Goal: Task Accomplishment & Management: Manage account settings

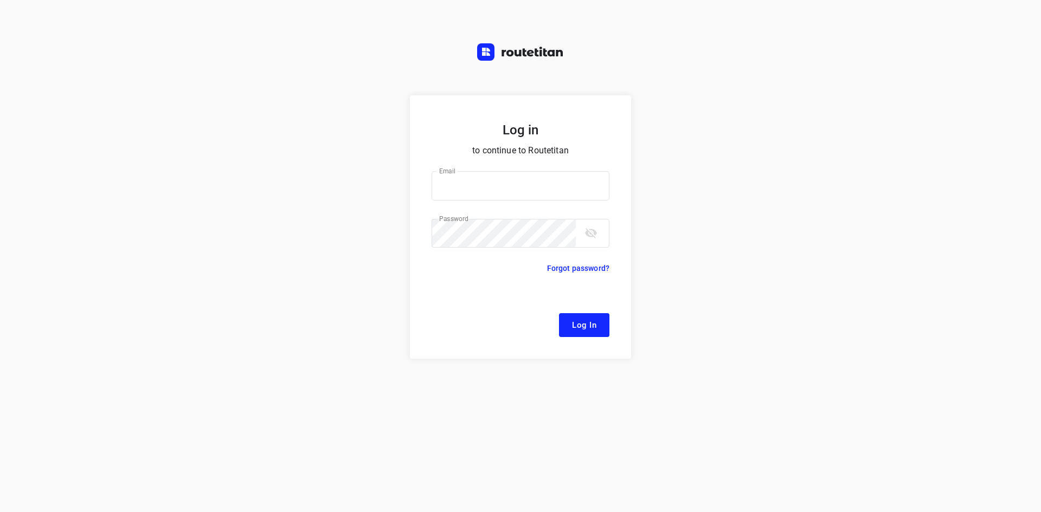
type input "[EMAIL_ADDRESS][DOMAIN_NAME]"
click at [595, 331] on span "Log In" at bounding box center [584, 325] width 24 height 14
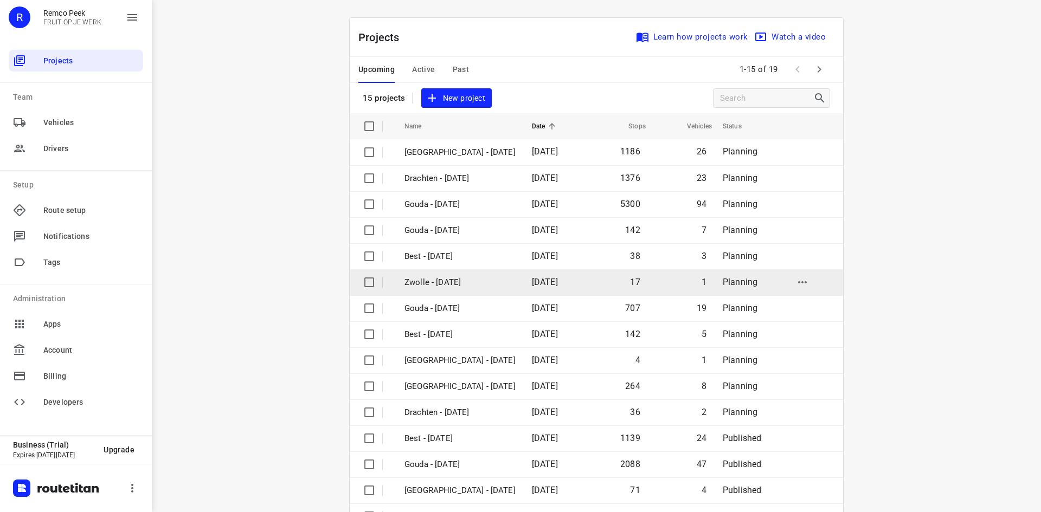
scroll to position [36, 0]
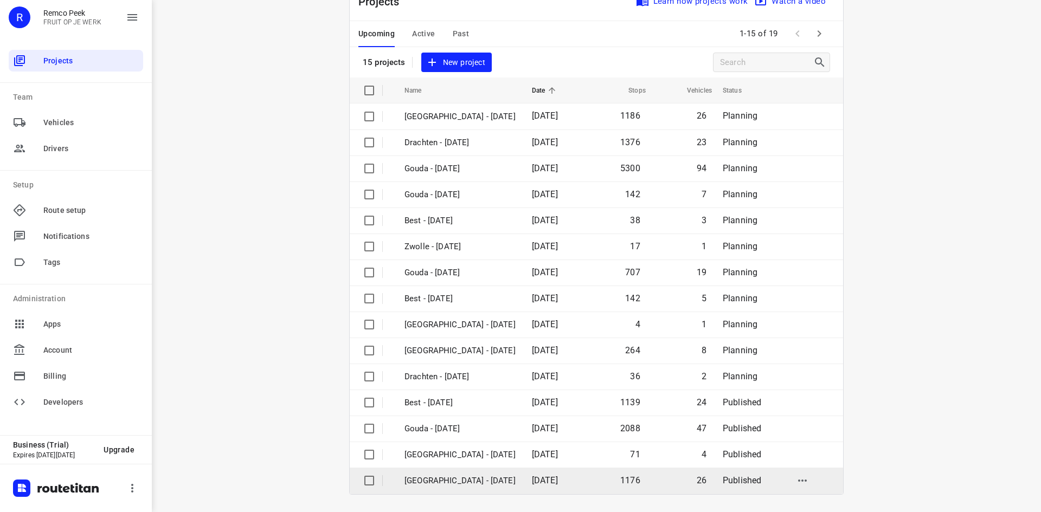
click at [464, 480] on p "[GEOGRAPHIC_DATA] - [DATE]" at bounding box center [459, 481] width 111 height 12
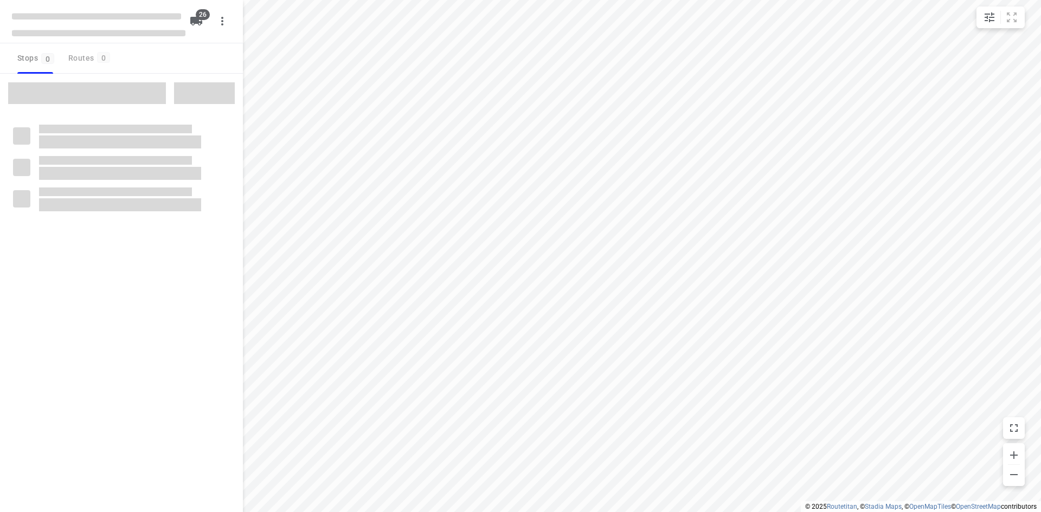
checkbox input "true"
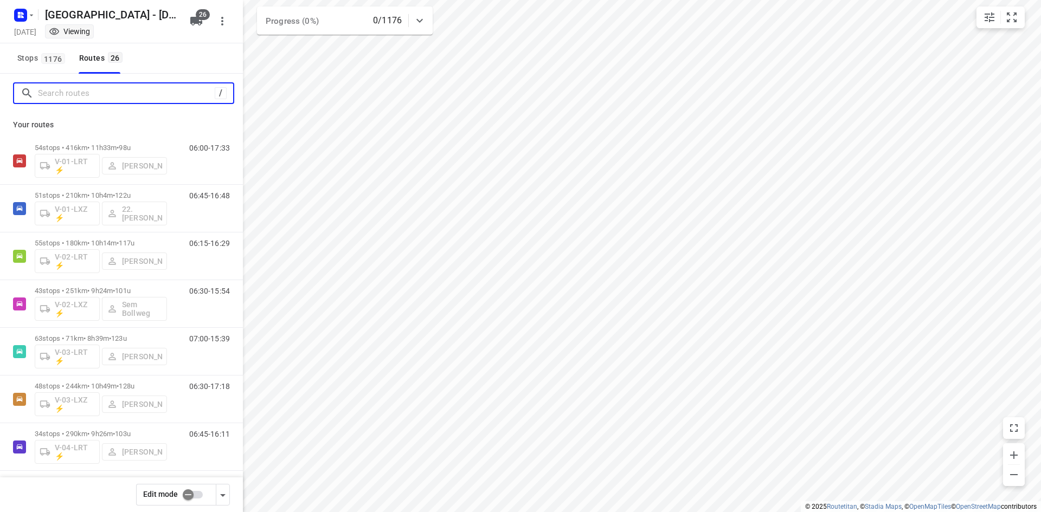
click at [146, 97] on input "Search routes" at bounding box center [126, 93] width 177 height 17
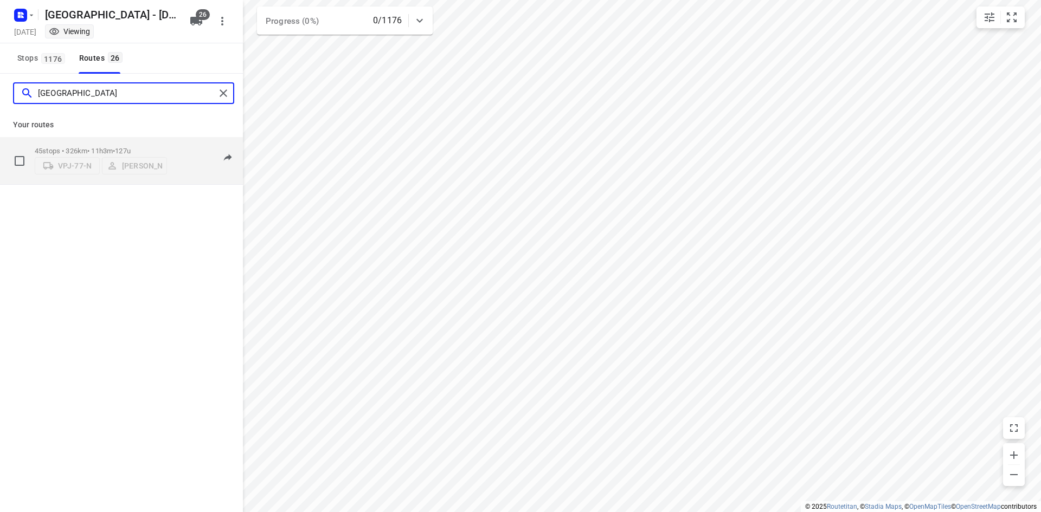
type input "milan"
click at [126, 144] on div "45 stops • 326km • 11h3m • 127u VPJ-77-N Milan Rave" at bounding box center [101, 160] width 132 height 38
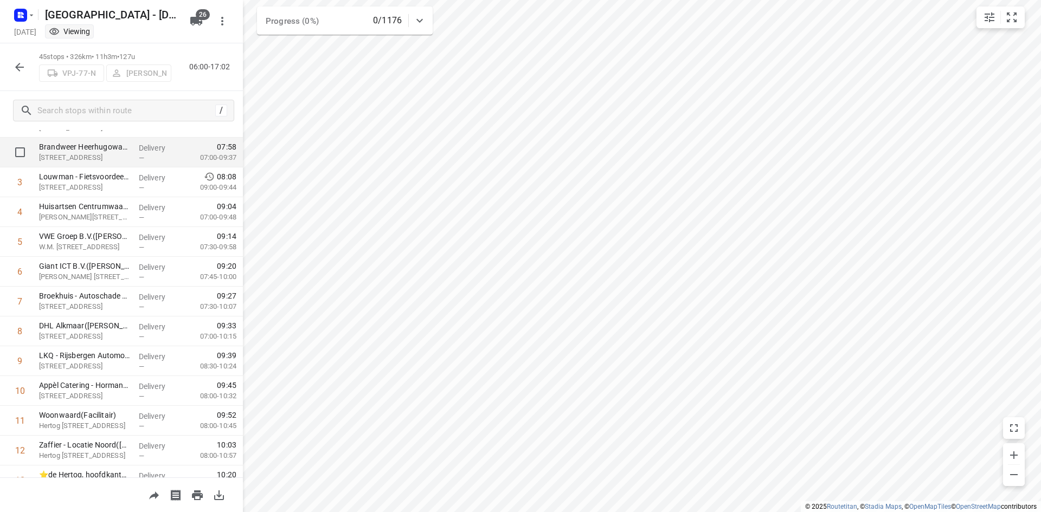
scroll to position [163, 0]
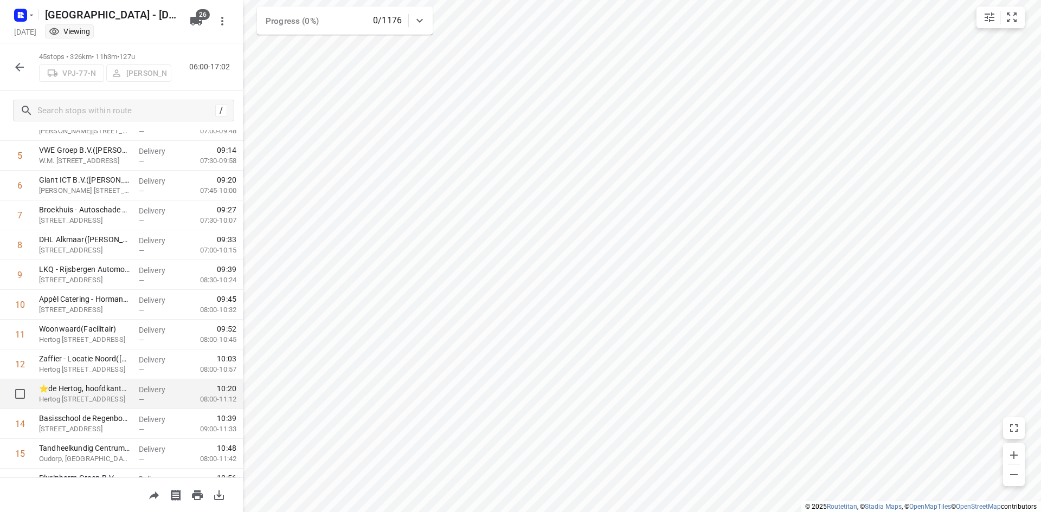
click at [111, 393] on p "⭐de Hertog, hoofdkantoor - Veiligheidsregio NHN([PERSON_NAME])" at bounding box center [84, 388] width 91 height 11
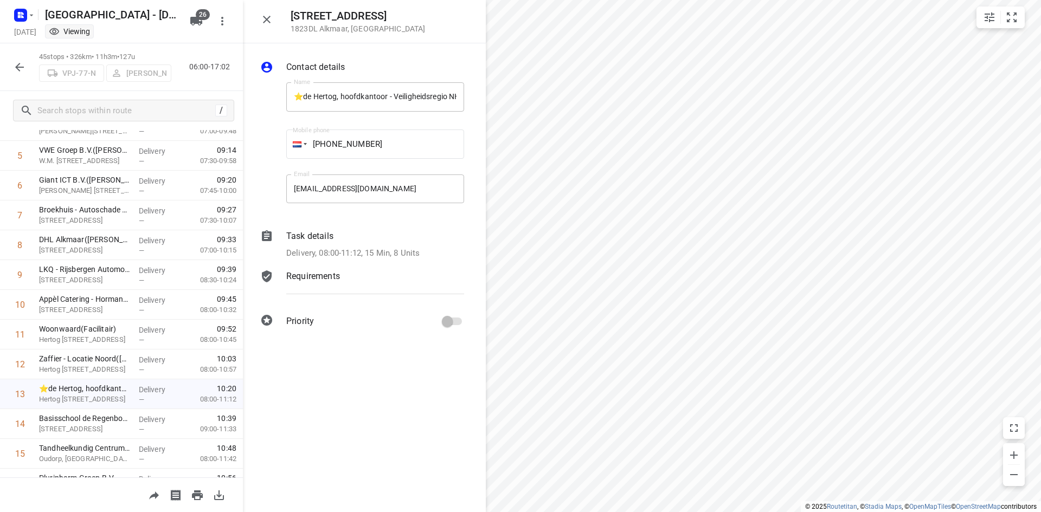
click at [331, 274] on p "Requirements" at bounding box center [313, 276] width 54 height 13
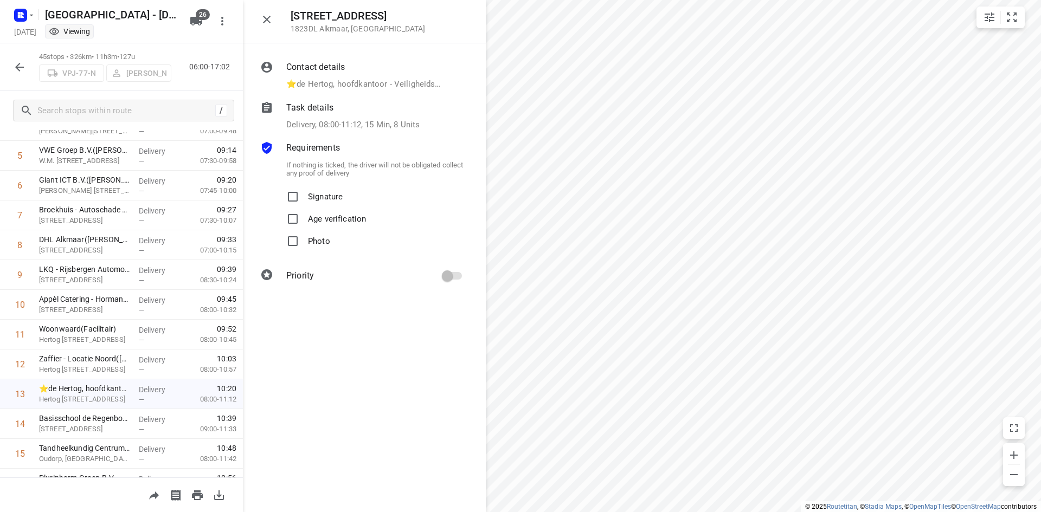
click at [356, 127] on p "Delivery, 08:00-11:12, 15 Min, 8 Units" at bounding box center [352, 125] width 133 height 12
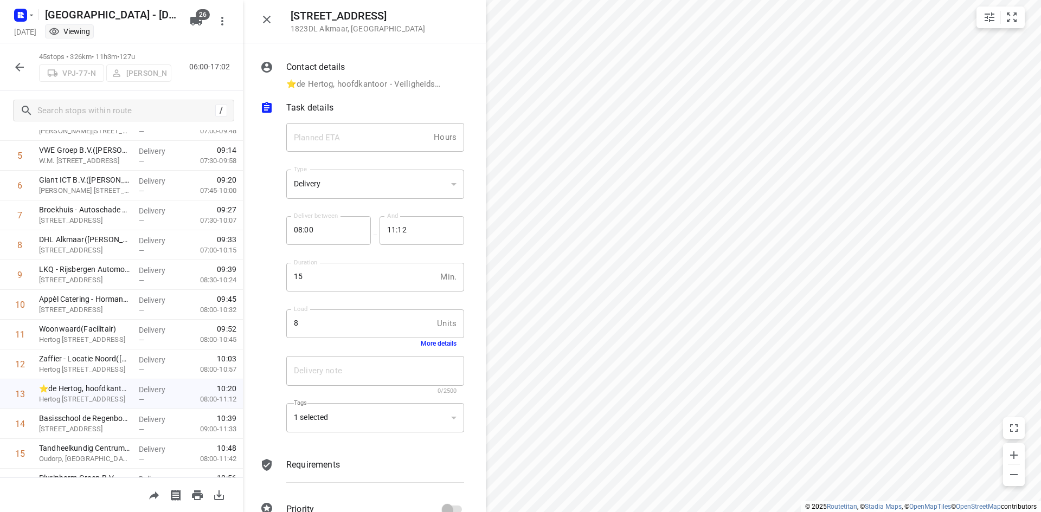
click at [434, 344] on button "More details" at bounding box center [439, 344] width 36 height 8
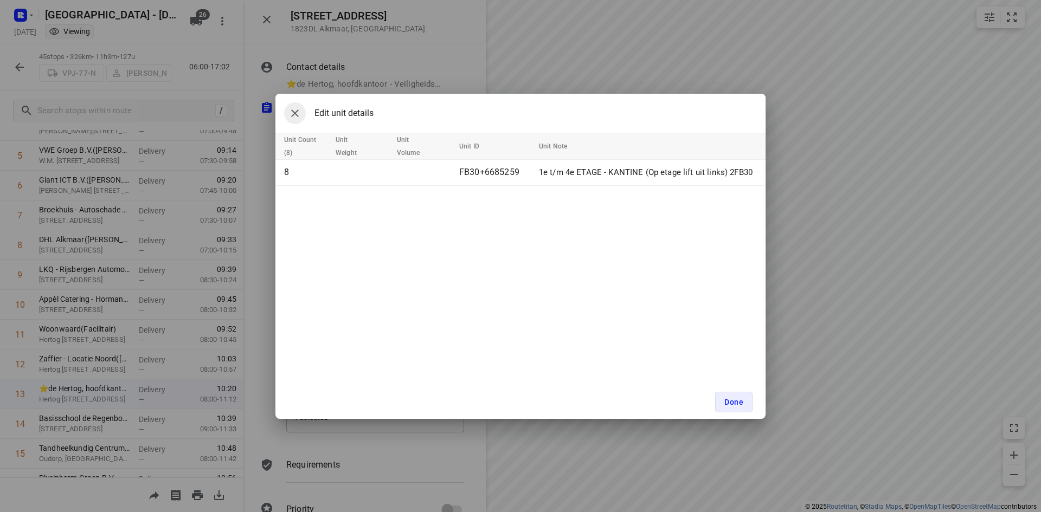
click at [295, 115] on icon "button" at bounding box center [294, 113] width 13 height 13
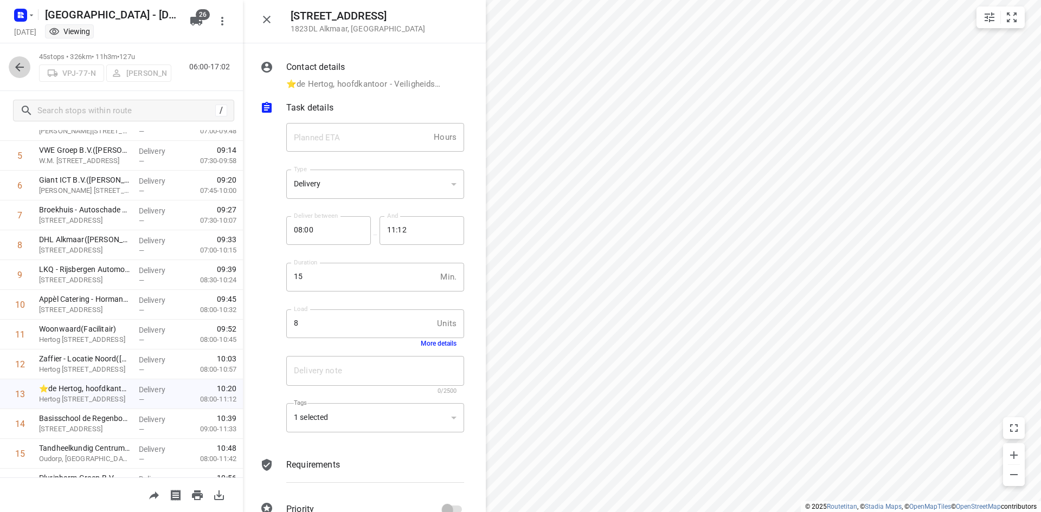
click at [22, 67] on icon "button" at bounding box center [19, 67] width 9 height 9
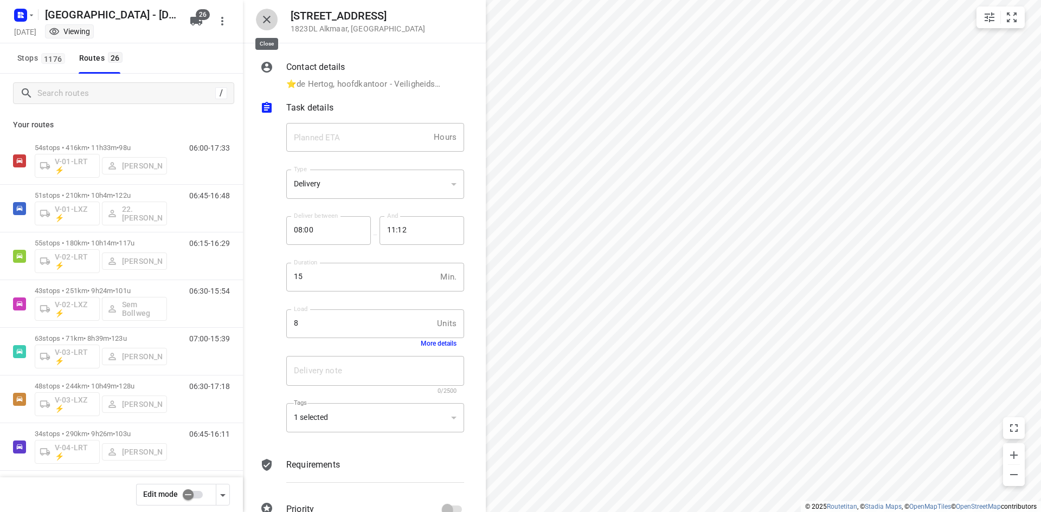
click at [265, 18] on icon "button" at bounding box center [267, 20] width 8 height 8
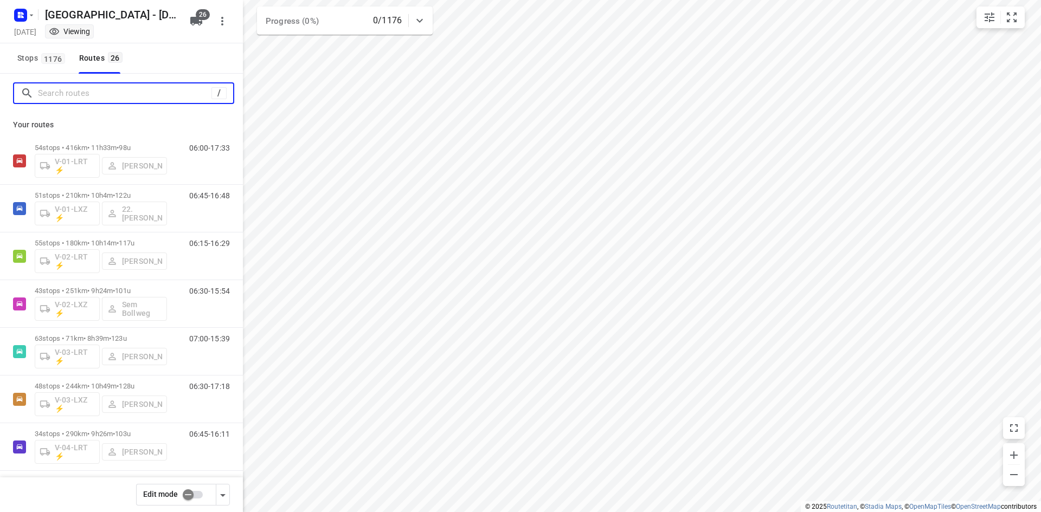
click at [64, 93] on input "Search routes" at bounding box center [124, 93] width 173 height 17
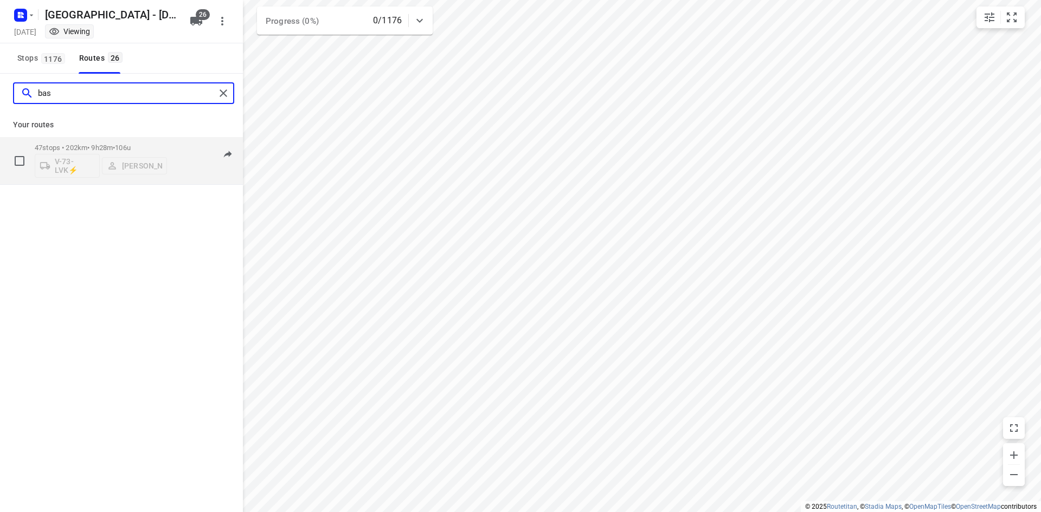
type input "bas"
click at [157, 144] on p "47 stops • 202km • 9h28m • 106u" at bounding box center [101, 148] width 132 height 8
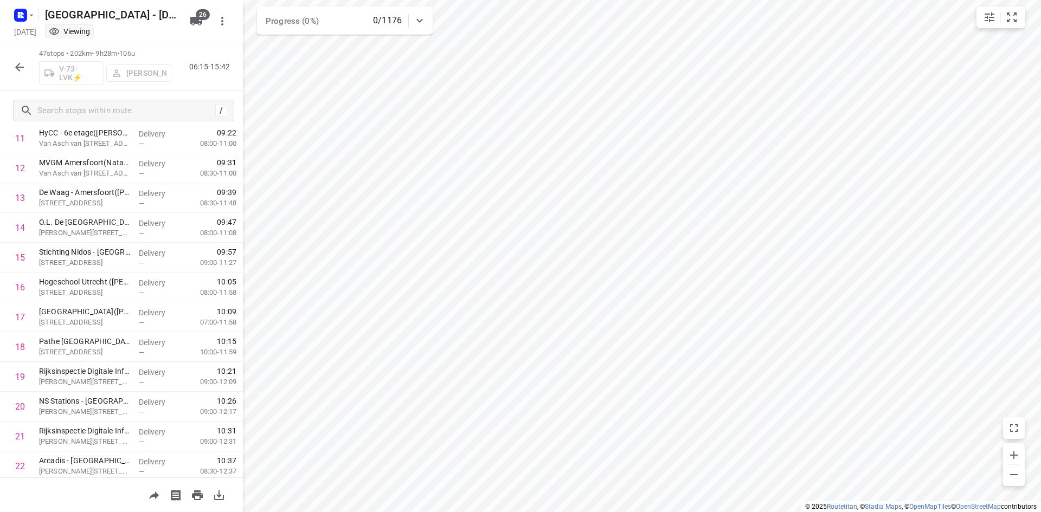
scroll to position [0, 0]
click at [203, 85] on div "47 stops • 202km • 9h28m • 106u V-73-LVK⚡ Bas Geertsema 06:15-15:42" at bounding box center [121, 67] width 243 height 48
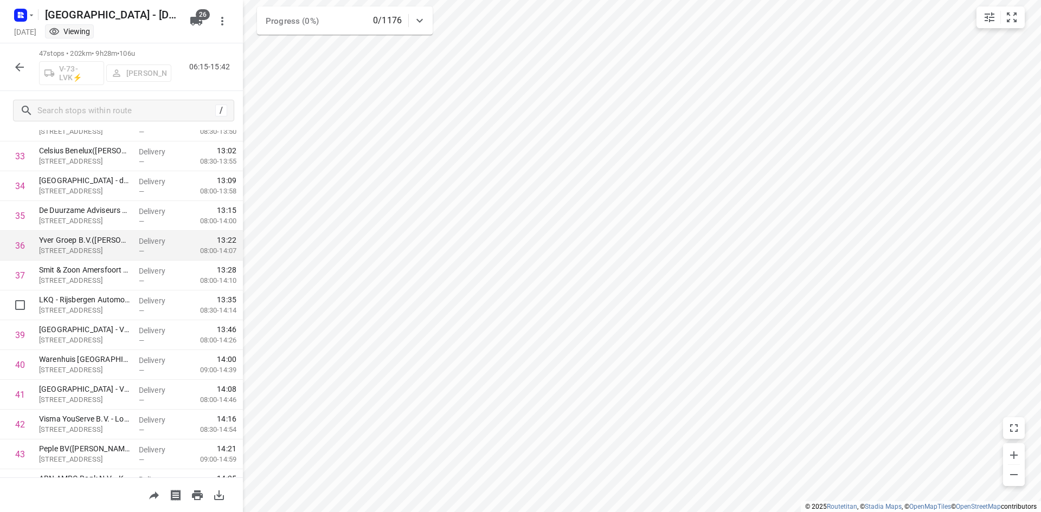
scroll to position [1138, 0]
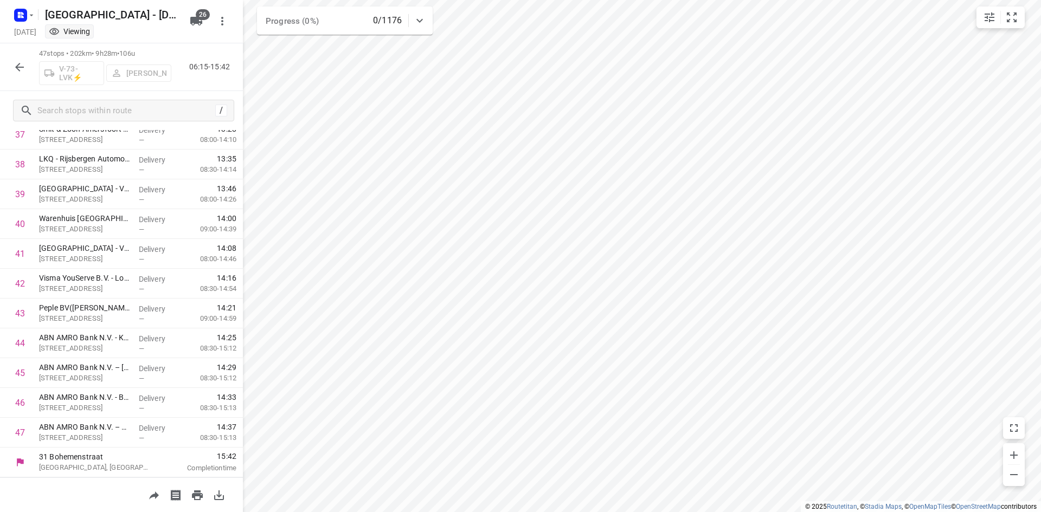
click at [23, 67] on icon "button" at bounding box center [19, 67] width 9 height 9
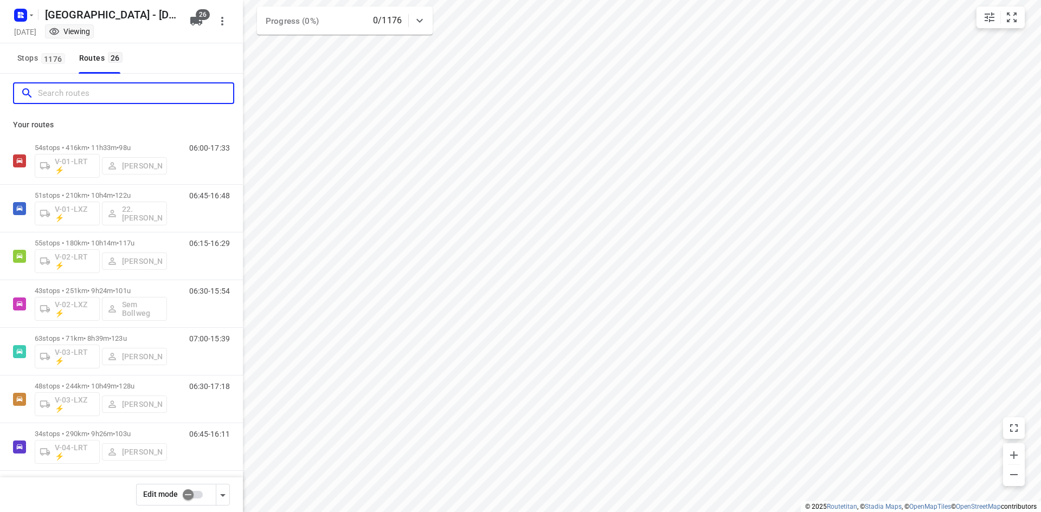
click at [90, 94] on input "Search routes" at bounding box center [135, 93] width 195 height 17
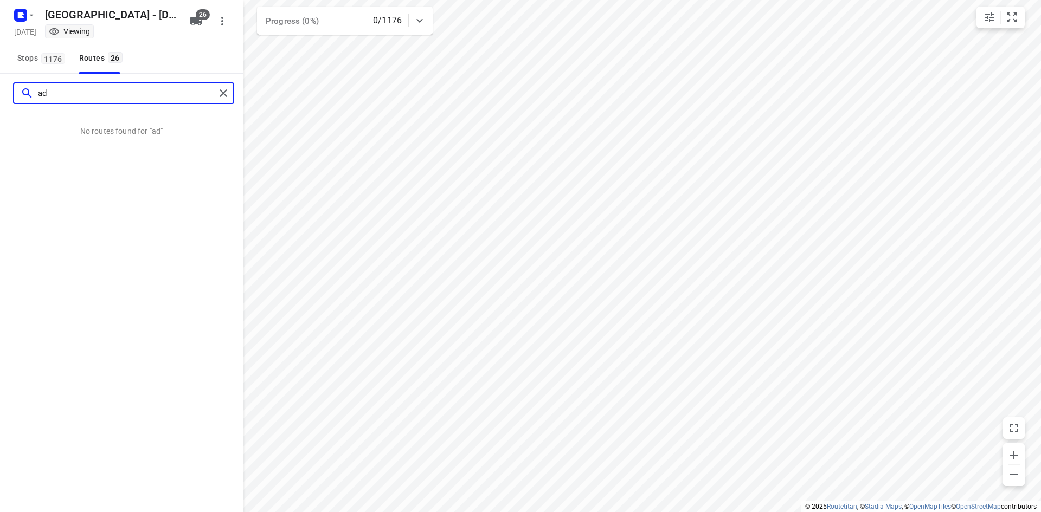
type input "ad"
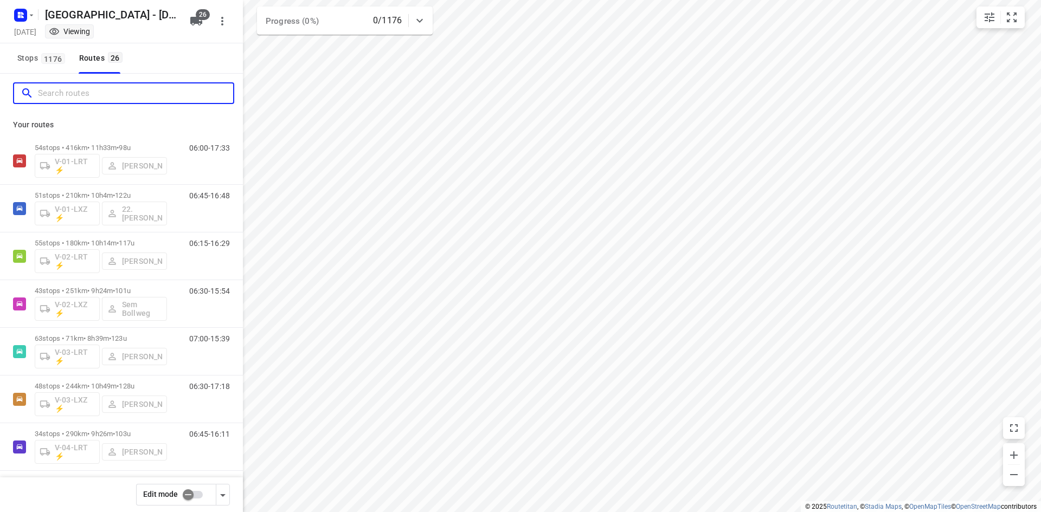
click at [186, 93] on input "Search routes" at bounding box center [135, 93] width 195 height 17
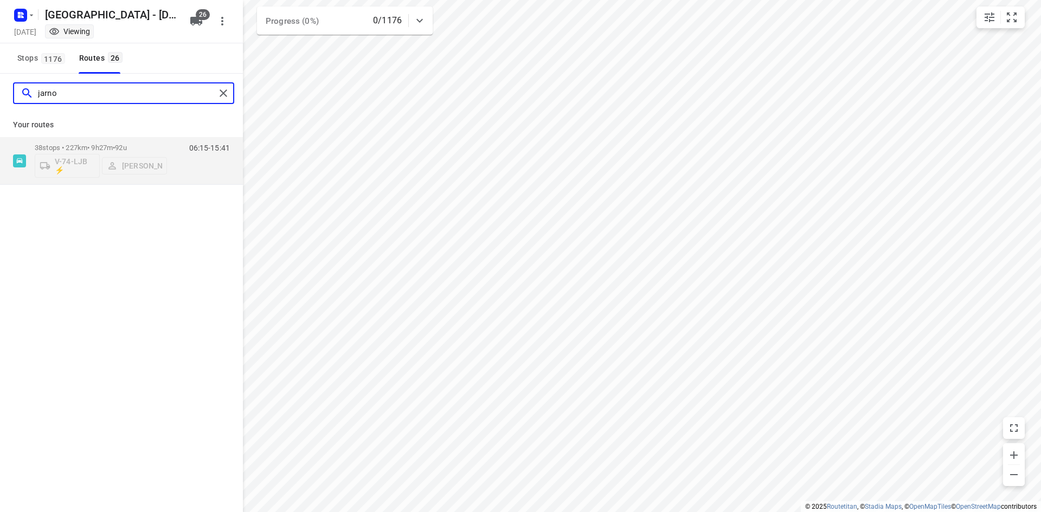
type input "jarno"
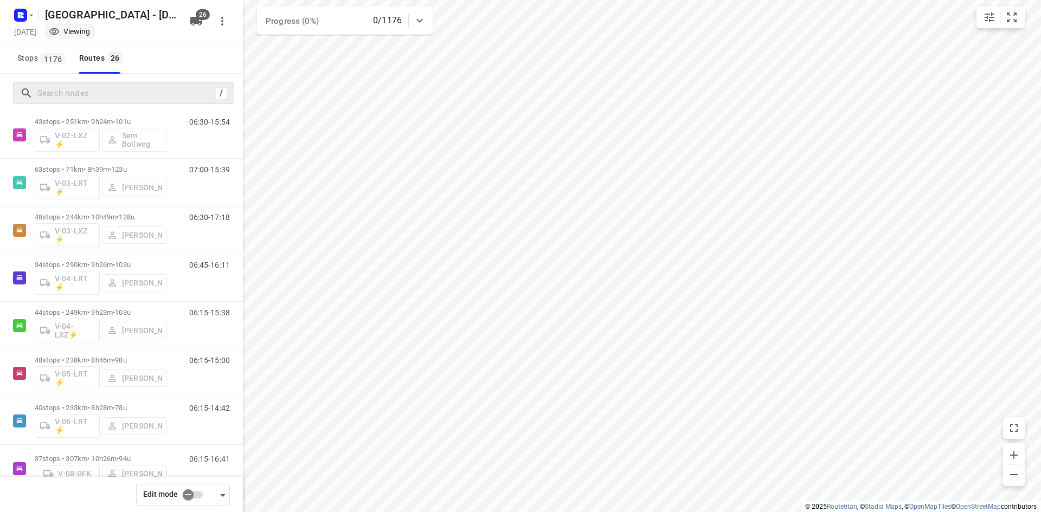
scroll to position [217, 0]
click at [189, 493] on input "checkbox" at bounding box center [188, 495] width 62 height 21
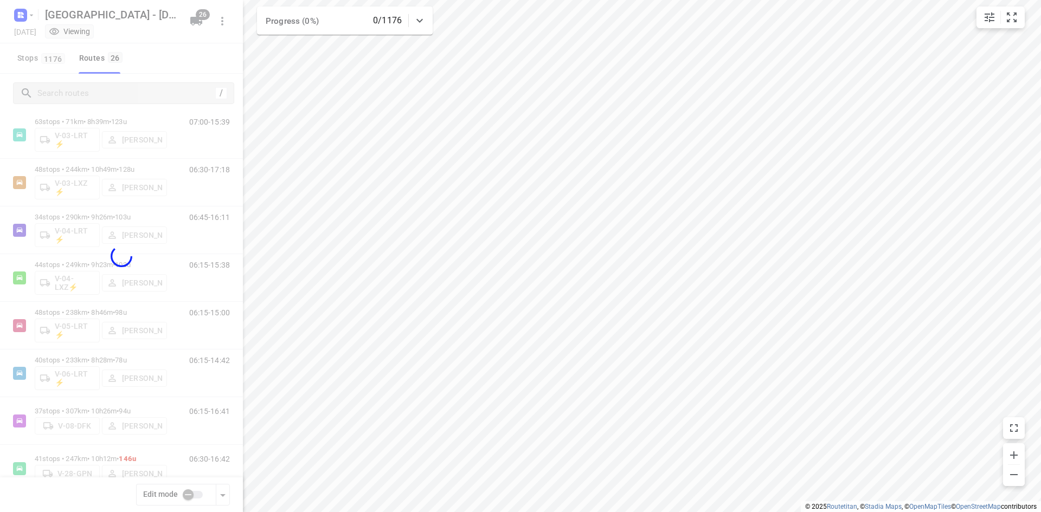
checkbox input "true"
click at [105, 92] on div at bounding box center [121, 256] width 243 height 512
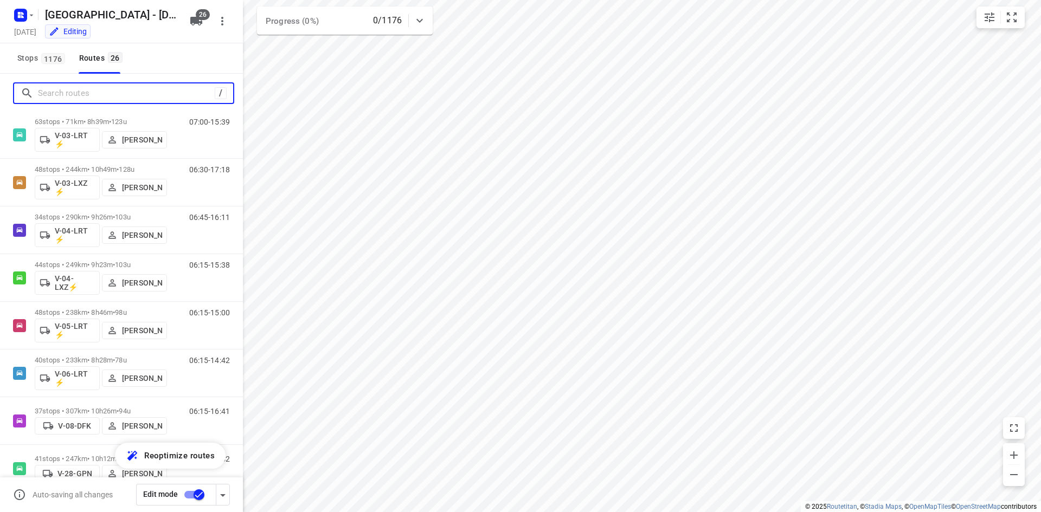
click at [101, 96] on input "Search routes" at bounding box center [126, 93] width 177 height 17
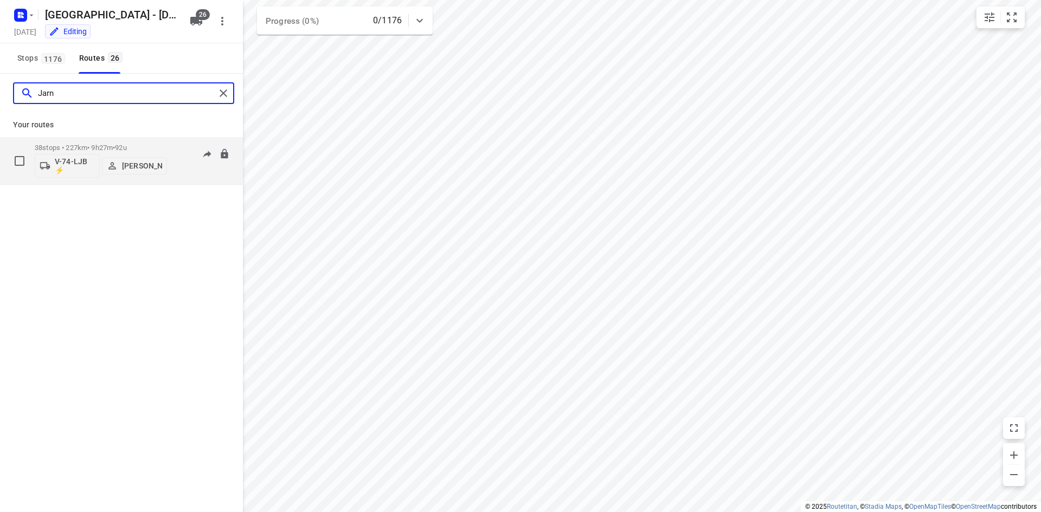
type input "Jarn"
click at [140, 164] on p "[PERSON_NAME]" at bounding box center [142, 166] width 40 height 9
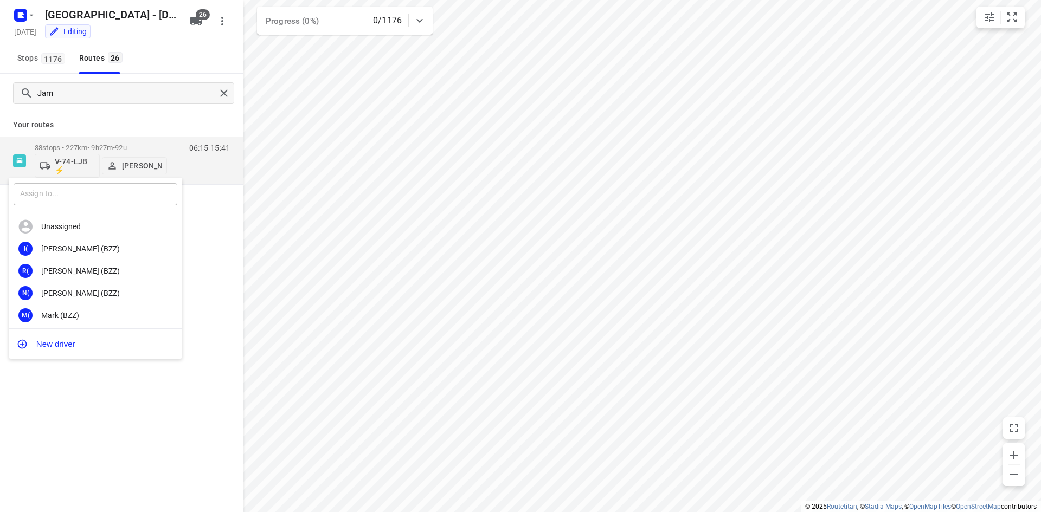
click at [117, 196] on input "text" at bounding box center [96, 194] width 164 height 22
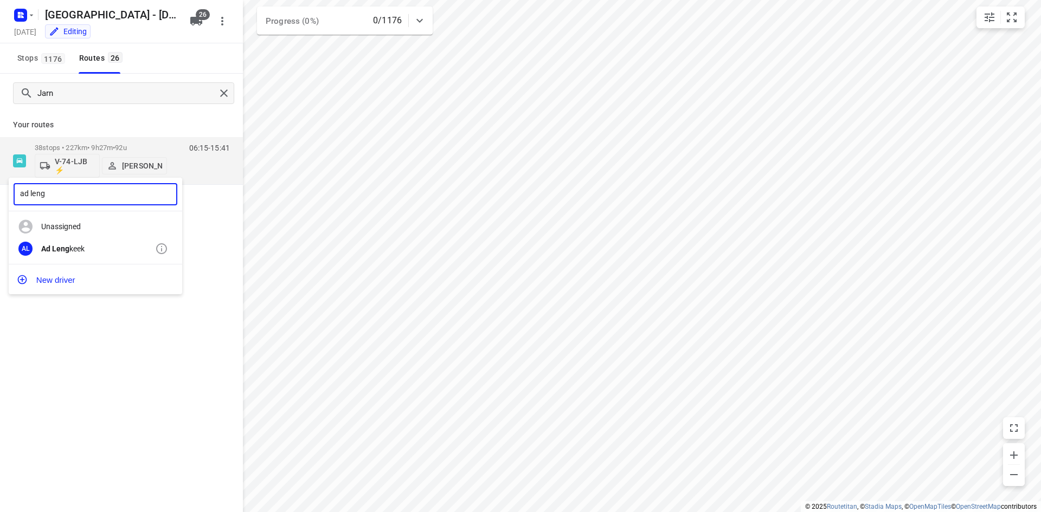
type input "ad leng"
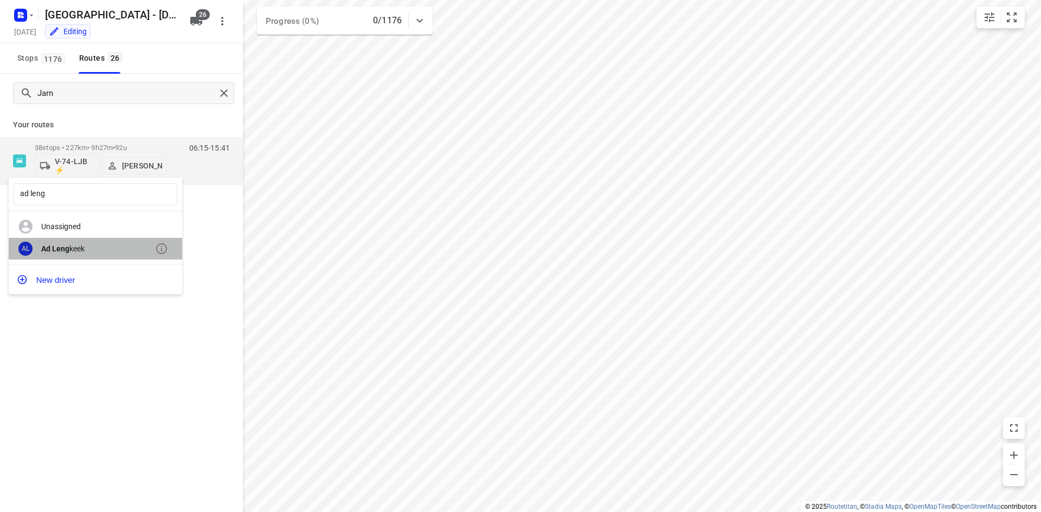
click at [98, 246] on div "Ad Leng keek" at bounding box center [98, 248] width 114 height 9
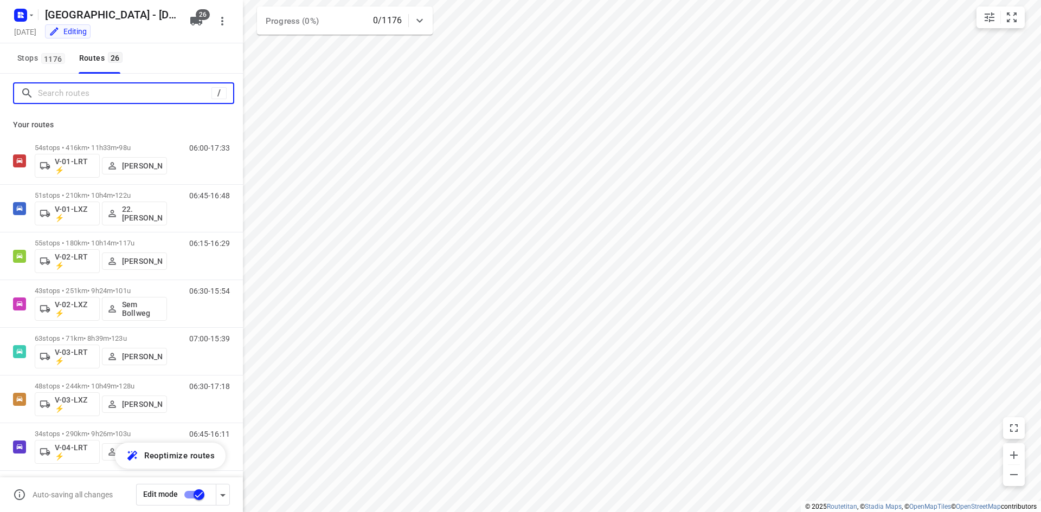
click at [111, 86] on input "Search routes" at bounding box center [124, 93] width 173 height 17
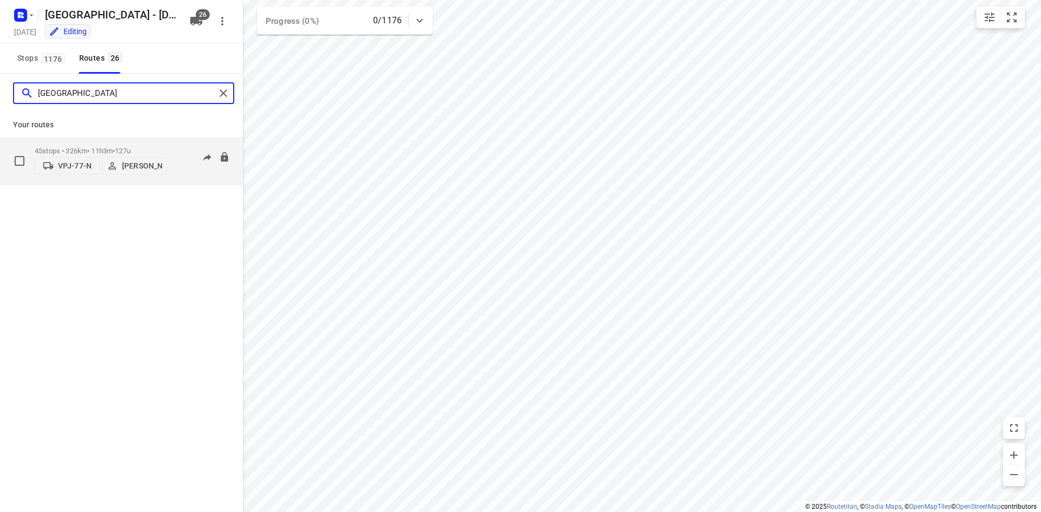
type input "milan"
click at [128, 150] on span "127u" at bounding box center [123, 151] width 16 height 8
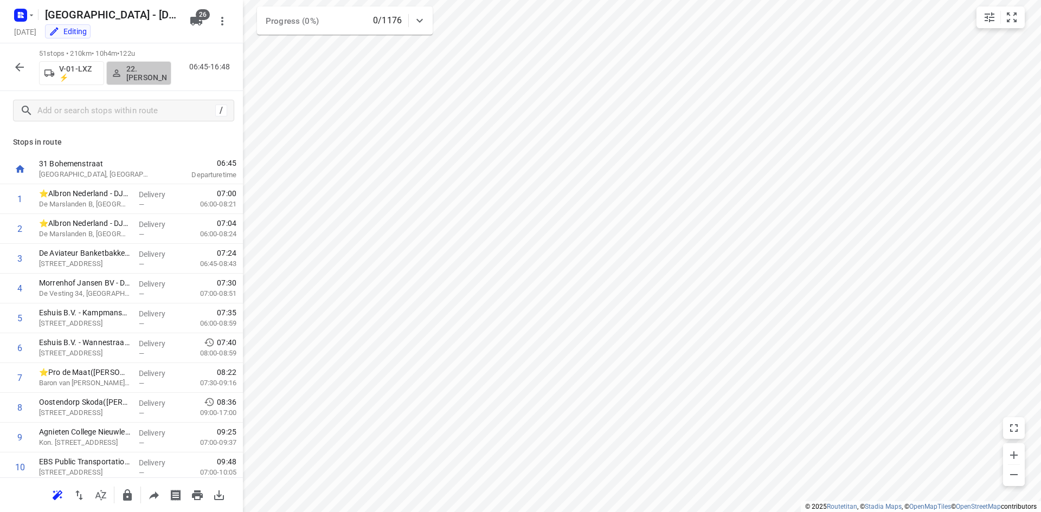
click at [133, 74] on p "22. Franky Tahamata" at bounding box center [146, 73] width 40 height 17
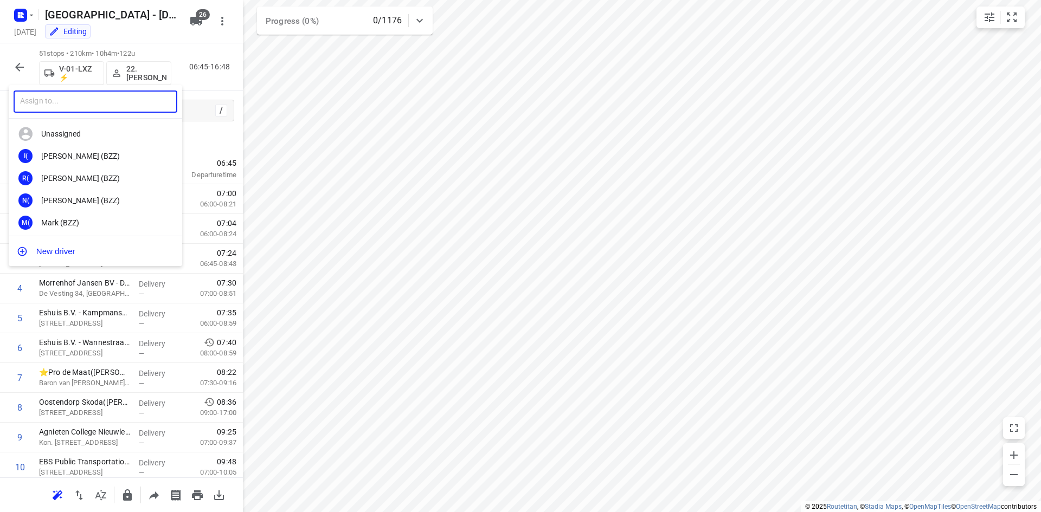
click at [109, 106] on input "text" at bounding box center [96, 102] width 164 height 22
type input "wesley"
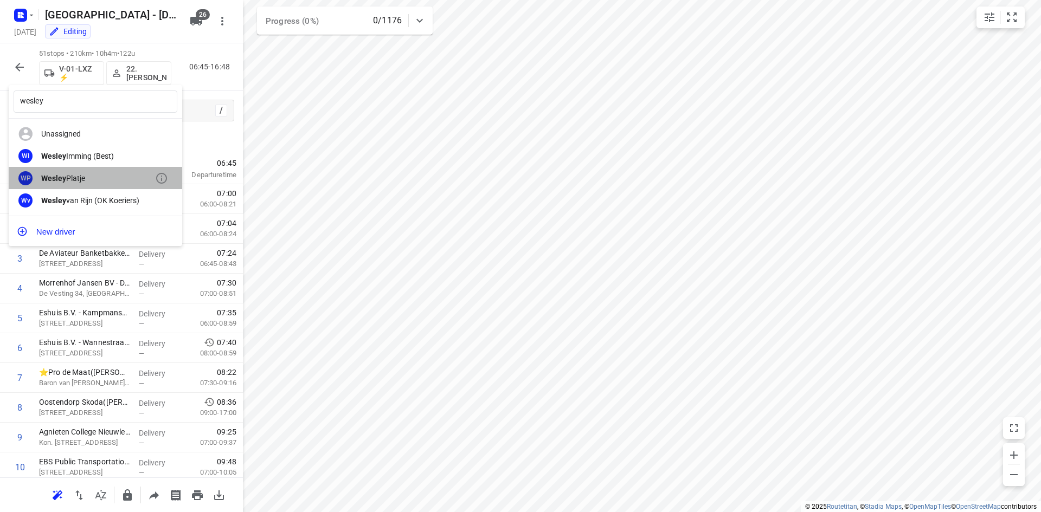
click at [85, 175] on div "Wesley Platje" at bounding box center [98, 178] width 114 height 9
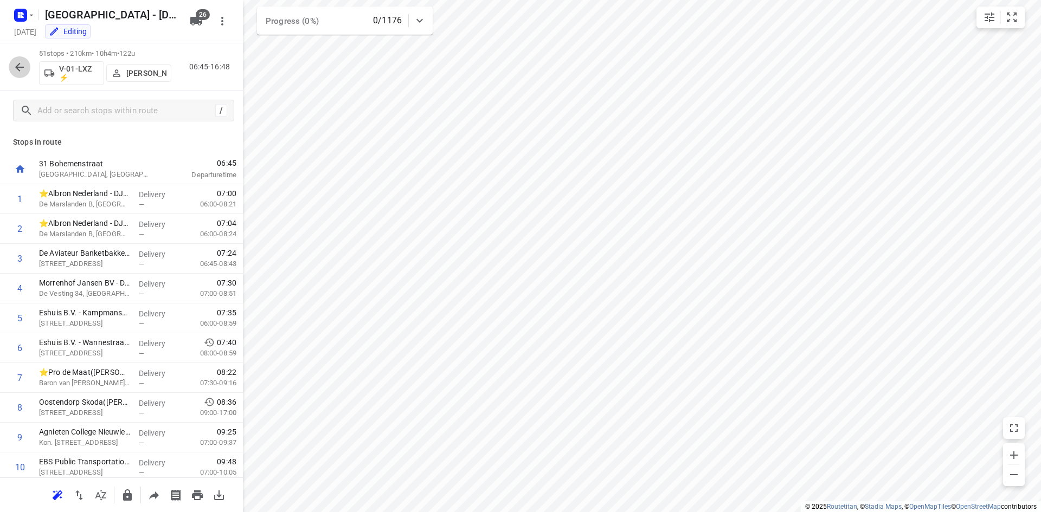
click at [16, 66] on icon "button" at bounding box center [19, 67] width 9 height 9
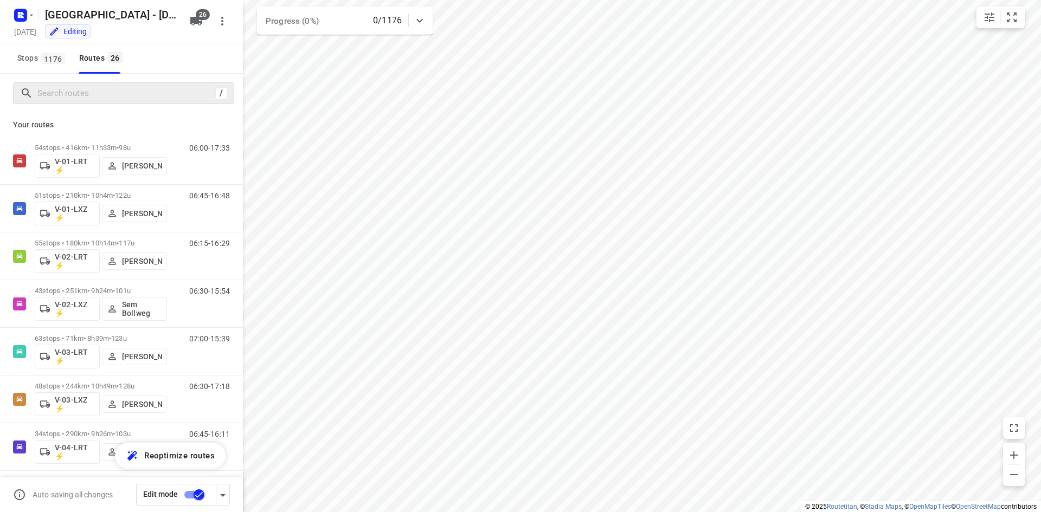
click at [68, 104] on div "/" at bounding box center [123, 93] width 221 height 22
click at [62, 94] on input "Search routes" at bounding box center [124, 93] width 173 height 17
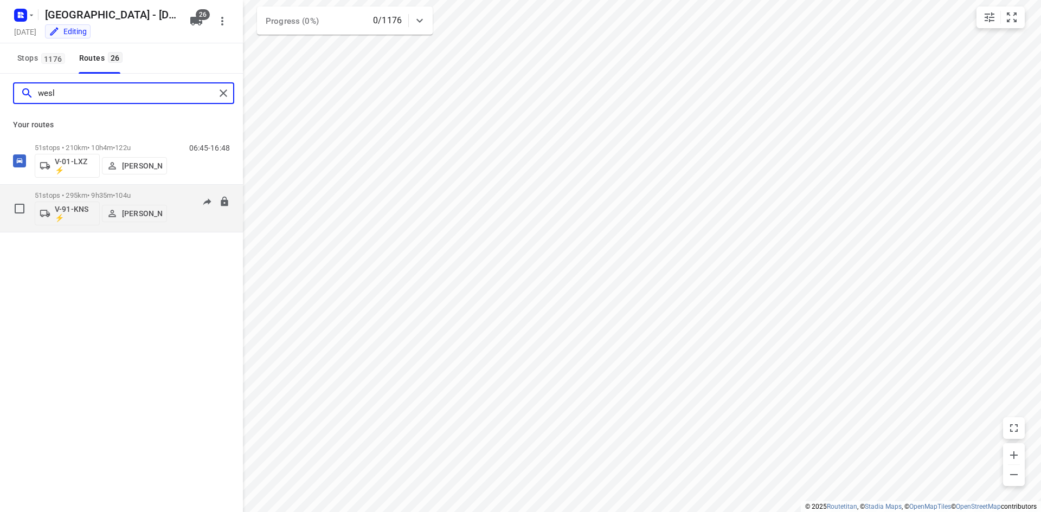
type input "wesl"
click at [182, 197] on div "06:15-15:50" at bounding box center [203, 211] width 54 height 40
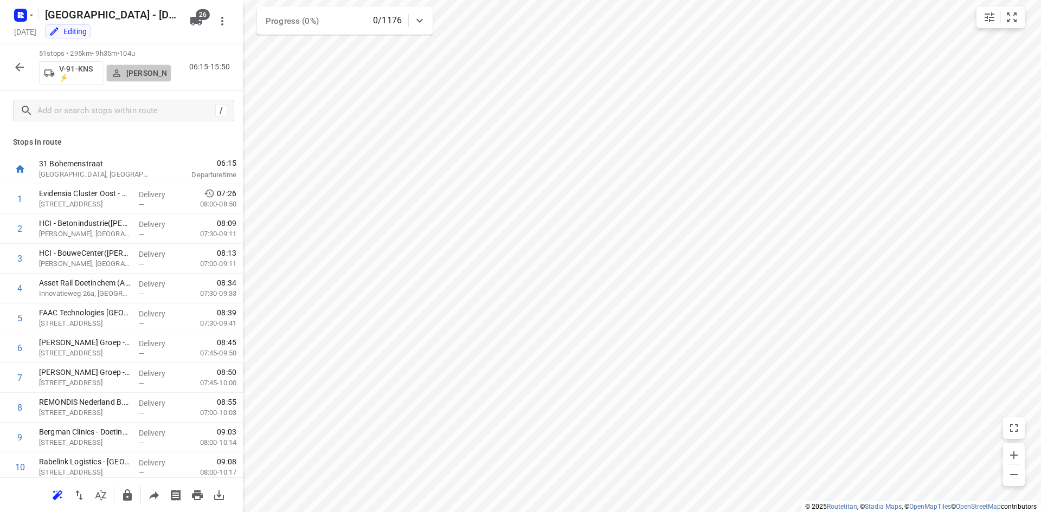
click at [139, 69] on p "Wesley Platje" at bounding box center [146, 73] width 40 height 9
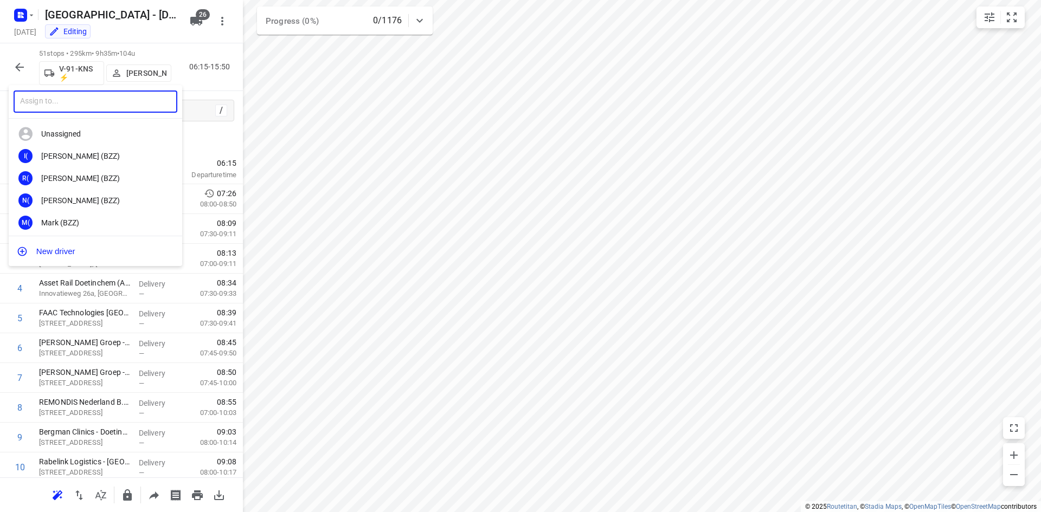
click at [81, 105] on input "text" at bounding box center [96, 102] width 164 height 22
type input "fredd"
click at [88, 178] on div "Fredd y Hoekstra" at bounding box center [98, 178] width 114 height 9
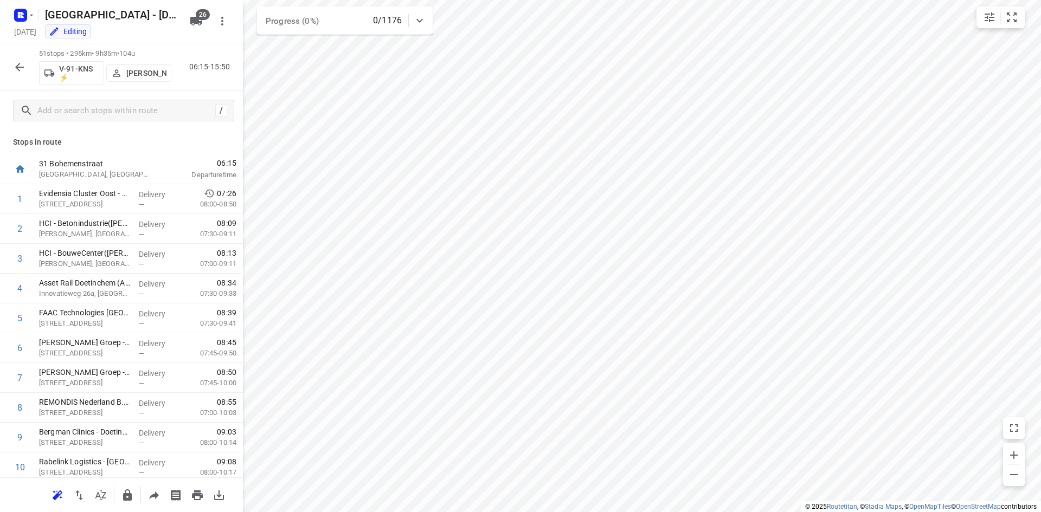
click at [137, 134] on div "Stops in route 31 Bohemenstraat Zwolle, Netherlands 06:15 Departure time 1 Evid…" at bounding box center [121, 303] width 243 height 347
click at [123, 145] on p "Stops in route" at bounding box center [121, 142] width 217 height 11
click at [20, 70] on icon "button" at bounding box center [19, 67] width 9 height 9
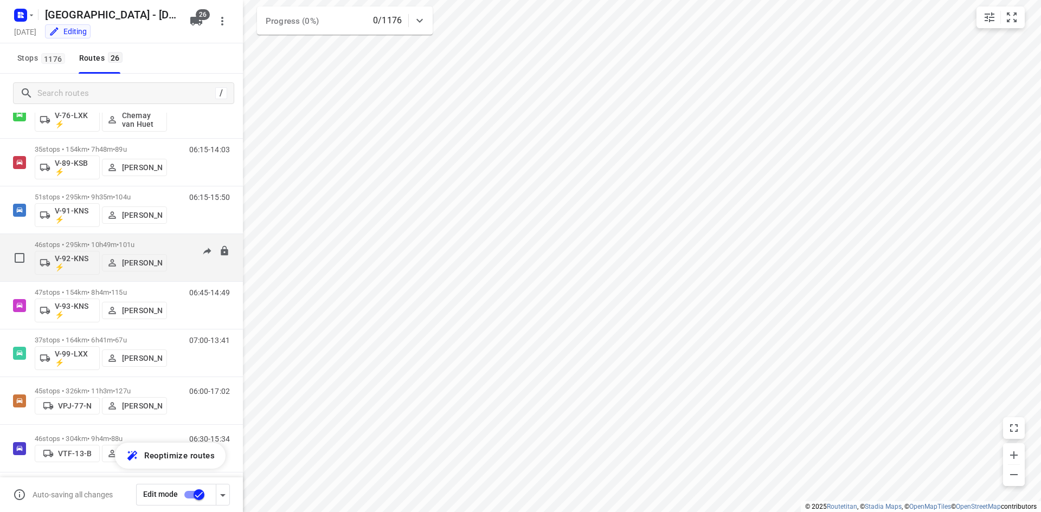
scroll to position [911, 0]
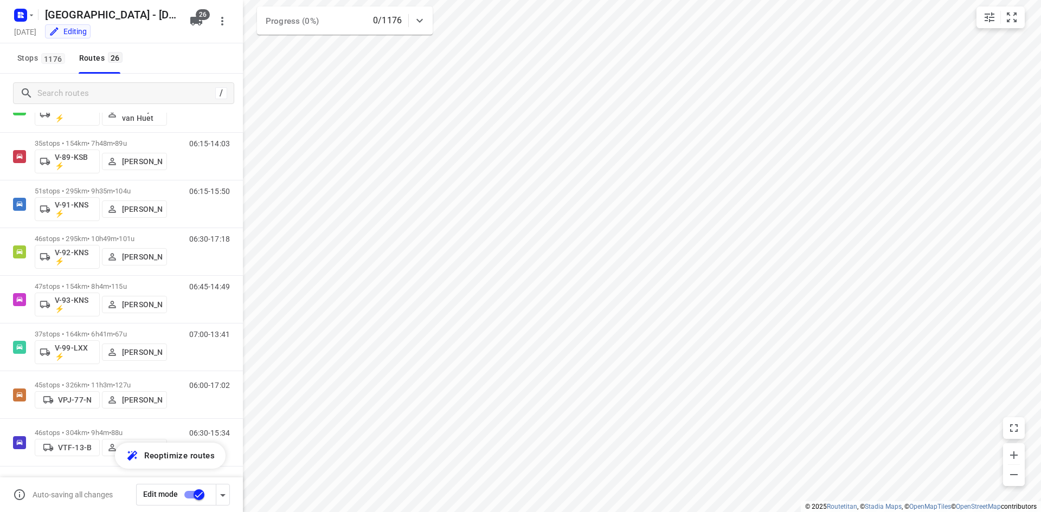
click at [209, 59] on div "Stops 1176 Routes 26" at bounding box center [121, 58] width 243 height 30
click at [18, 19] on rect "button" at bounding box center [20, 15] width 13 height 13
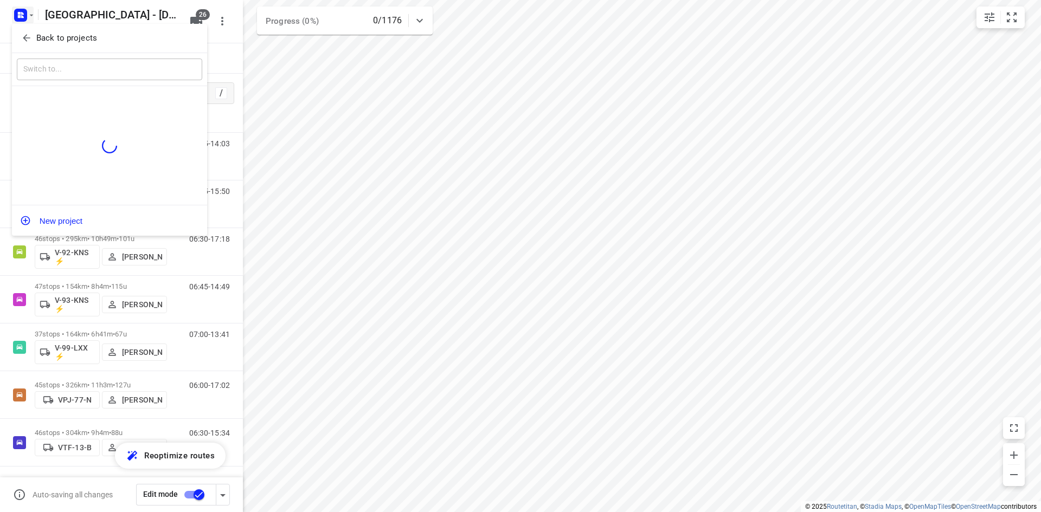
click at [23, 37] on icon "button" at bounding box center [26, 38] width 11 height 11
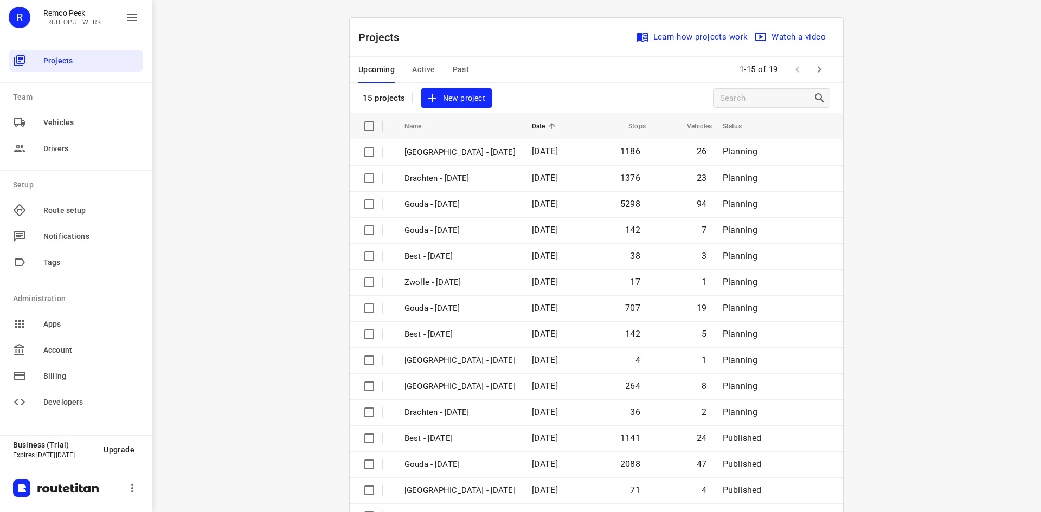
click at [520, 53] on div "Projects Learn how projects work Watch a video" at bounding box center [596, 37] width 493 height 39
drag, startPoint x: 259, startPoint y: 70, endPoint x: 263, endPoint y: 51, distance: 18.8
click at [260, 70] on div "i © 2025 Routetitan , © Stadia Maps , © OpenMapTiles © OpenStreetMap contributo…" at bounding box center [596, 256] width 889 height 512
drag, startPoint x: 272, startPoint y: 24, endPoint x: 261, endPoint y: 3, distance: 24.2
click at [273, 22] on div "i © 2025 Routetitan , © Stadia Maps , © OpenMapTiles © OpenStreetMap contributo…" at bounding box center [596, 256] width 889 height 512
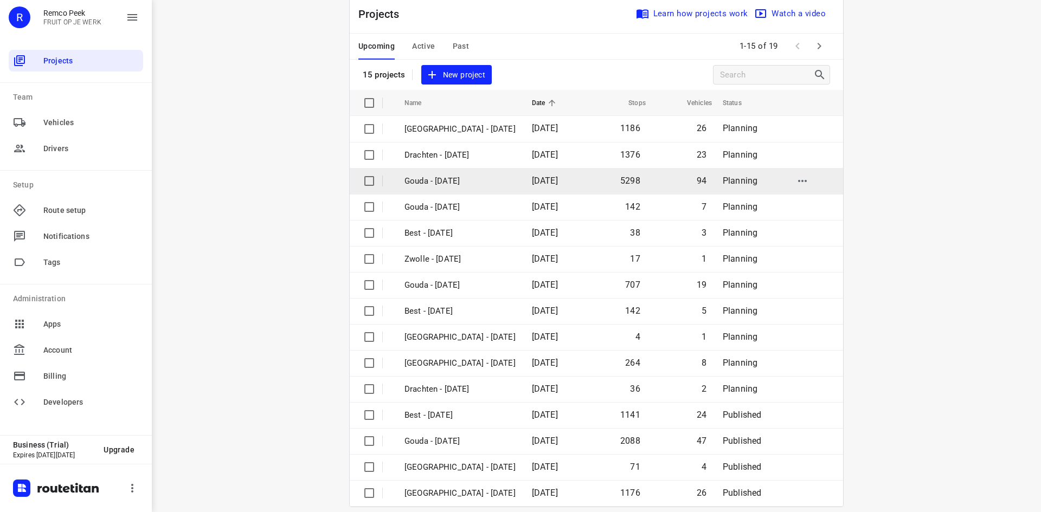
scroll to position [36, 0]
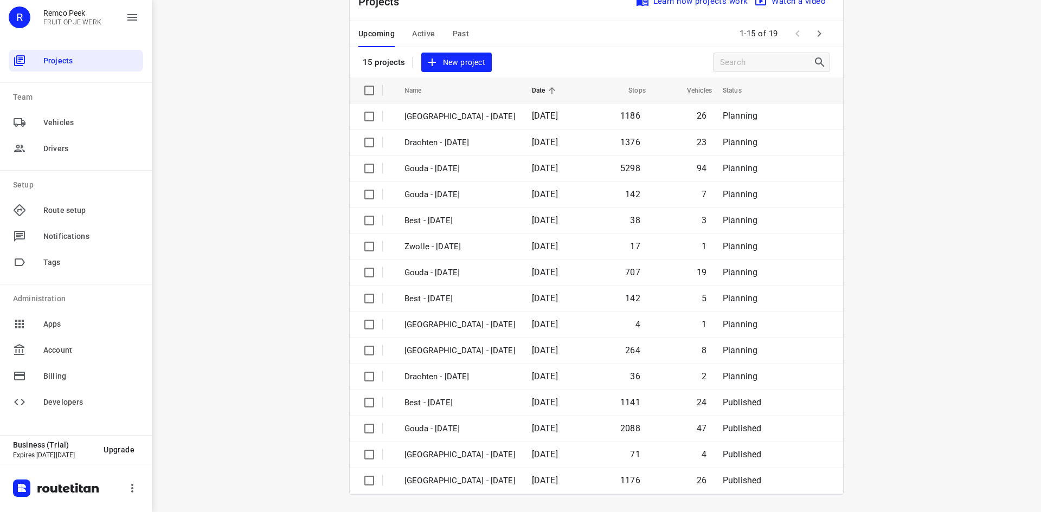
drag, startPoint x: 263, startPoint y: 143, endPoint x: 345, endPoint y: 46, distance: 126.9
click at [266, 143] on div "i © 2025 Routetitan , © Stadia Maps , © OpenMapTiles © OpenStreetMap contributo…" at bounding box center [596, 256] width 889 height 512
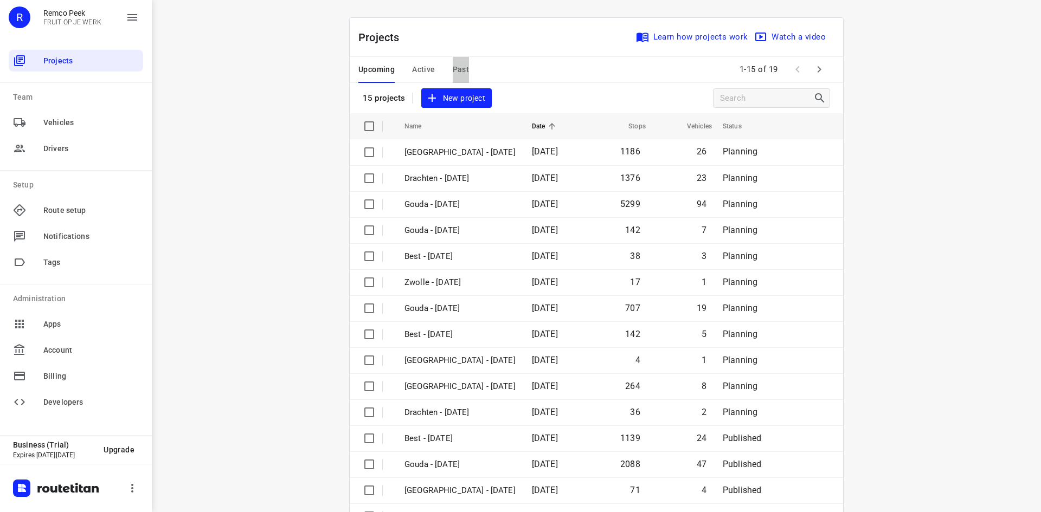
click at [460, 70] on span "Past" at bounding box center [461, 70] width 17 height 14
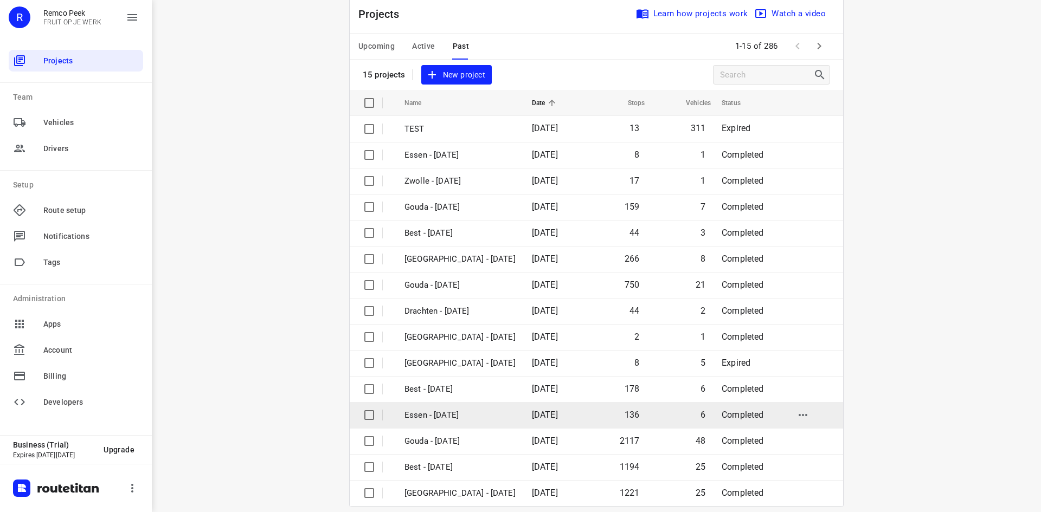
scroll to position [36, 0]
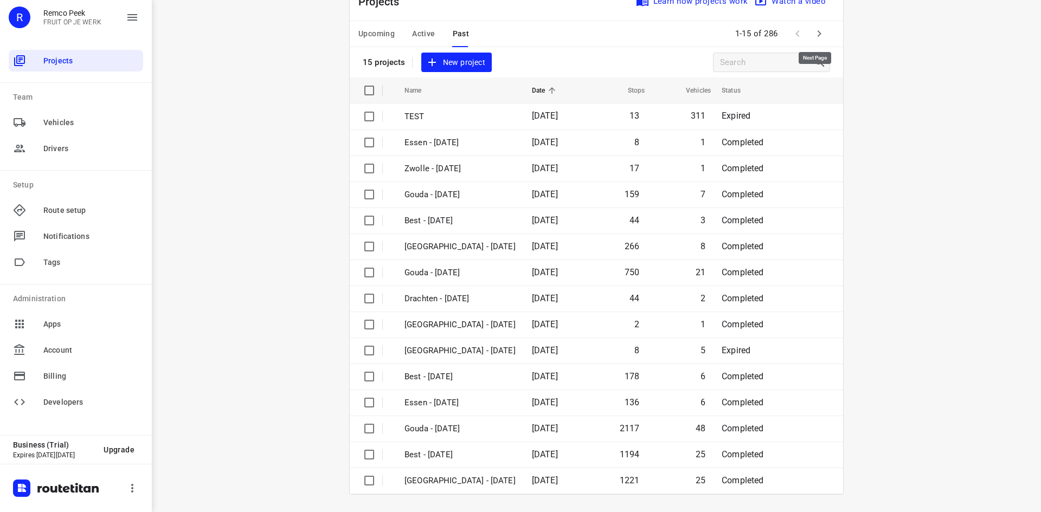
click at [820, 35] on icon "button" at bounding box center [819, 33] width 13 height 13
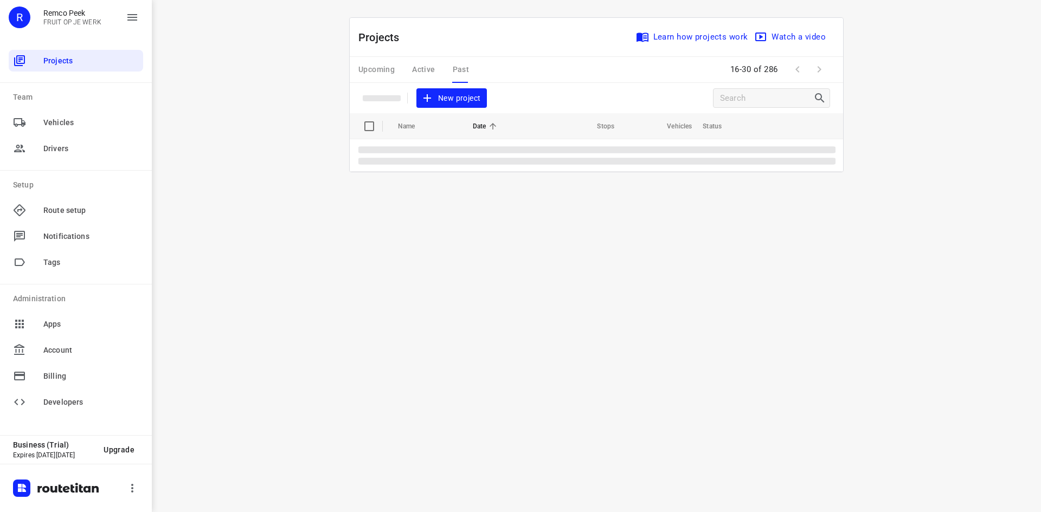
scroll to position [0, 0]
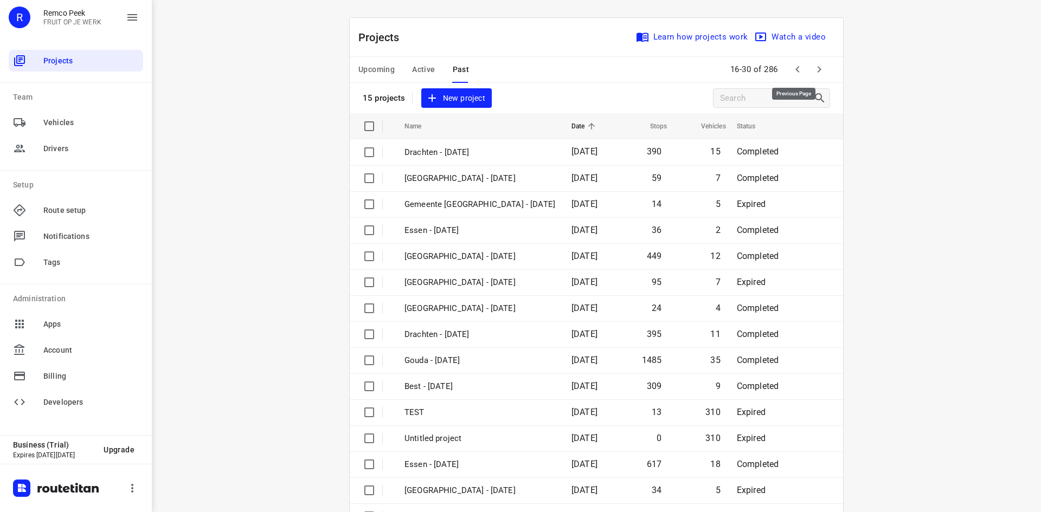
click at [798, 68] on icon "button" at bounding box center [797, 69] width 13 height 13
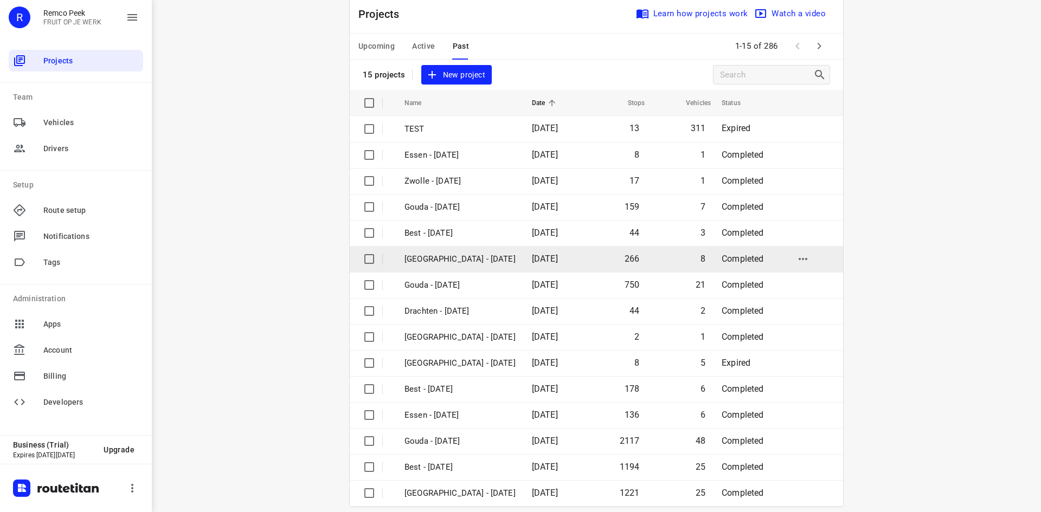
scroll to position [36, 0]
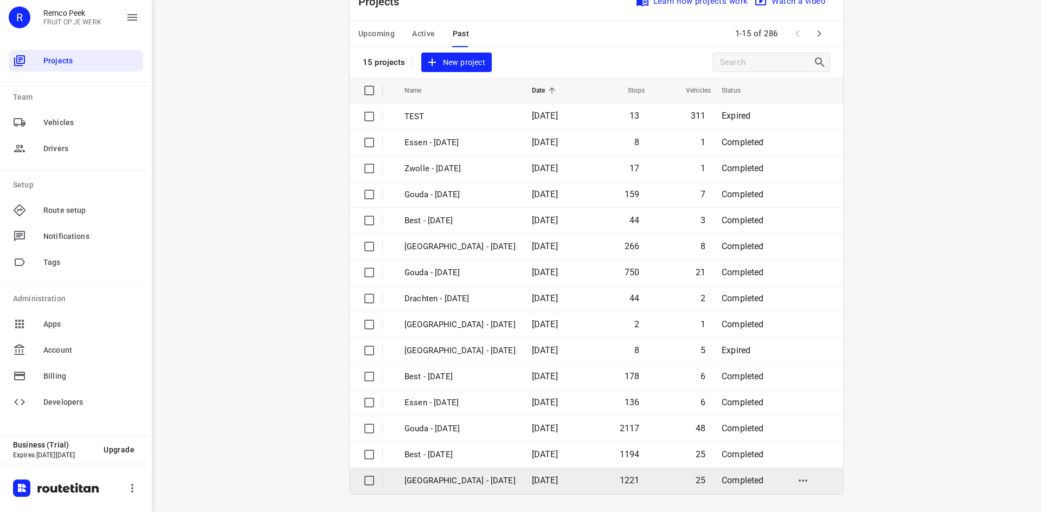
click at [440, 483] on p "[GEOGRAPHIC_DATA] - [DATE]" at bounding box center [459, 481] width 111 height 12
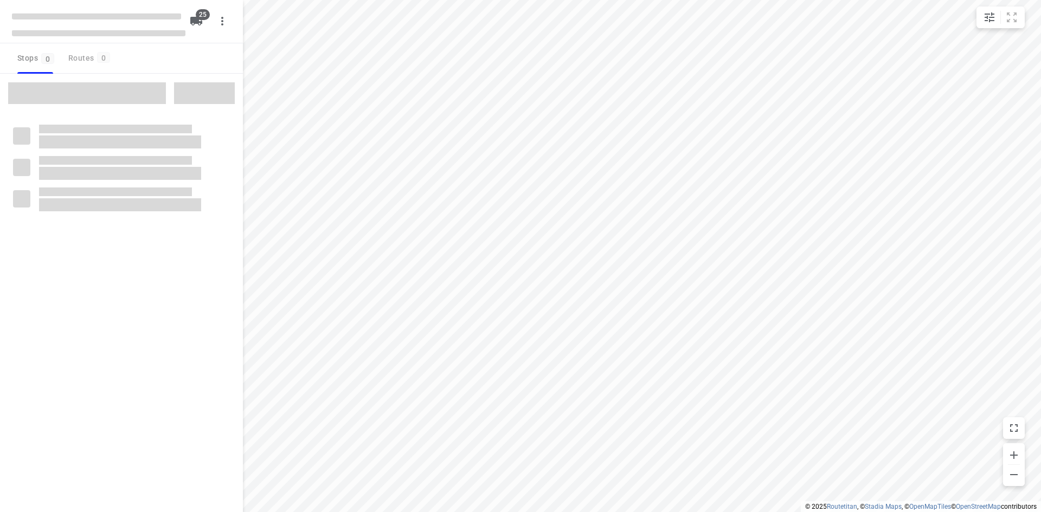
checkbox input "true"
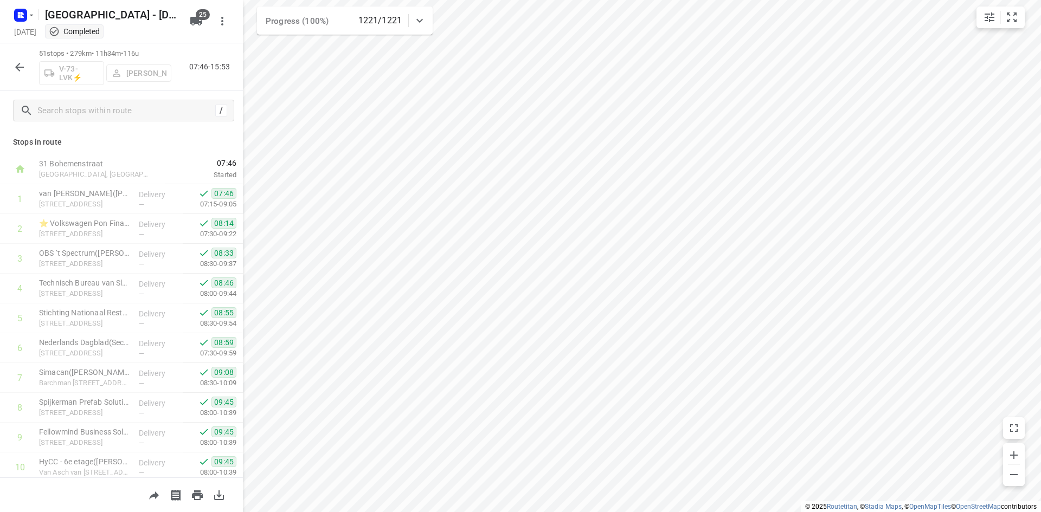
click at [15, 65] on icon "button" at bounding box center [19, 67] width 13 height 13
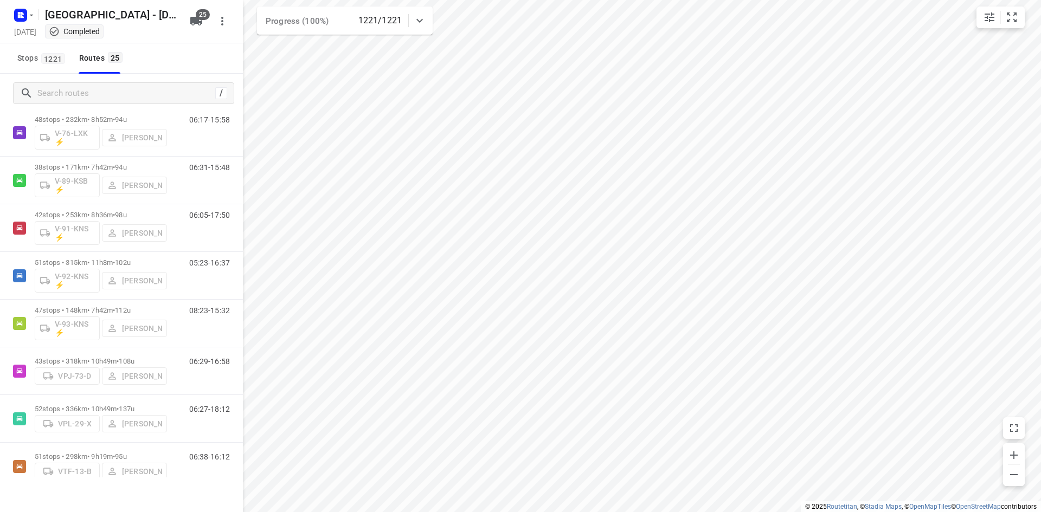
scroll to position [863, 0]
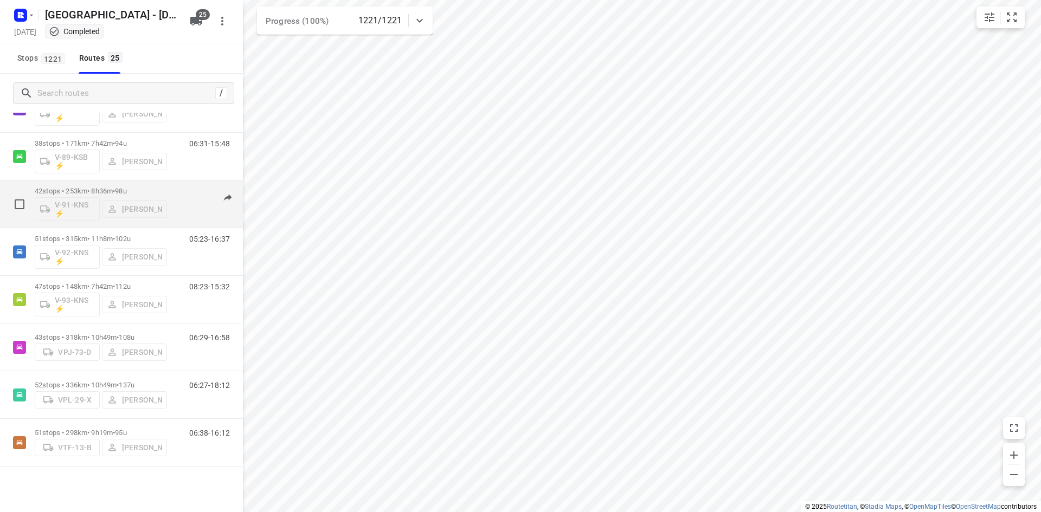
click at [176, 189] on div "06:05-17:50" at bounding box center [203, 207] width 54 height 40
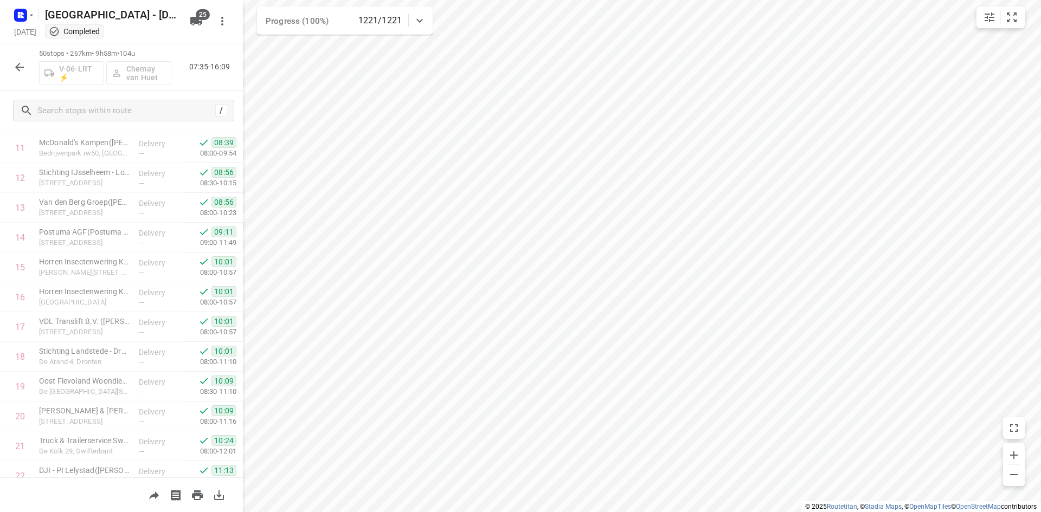
scroll to position [0, 0]
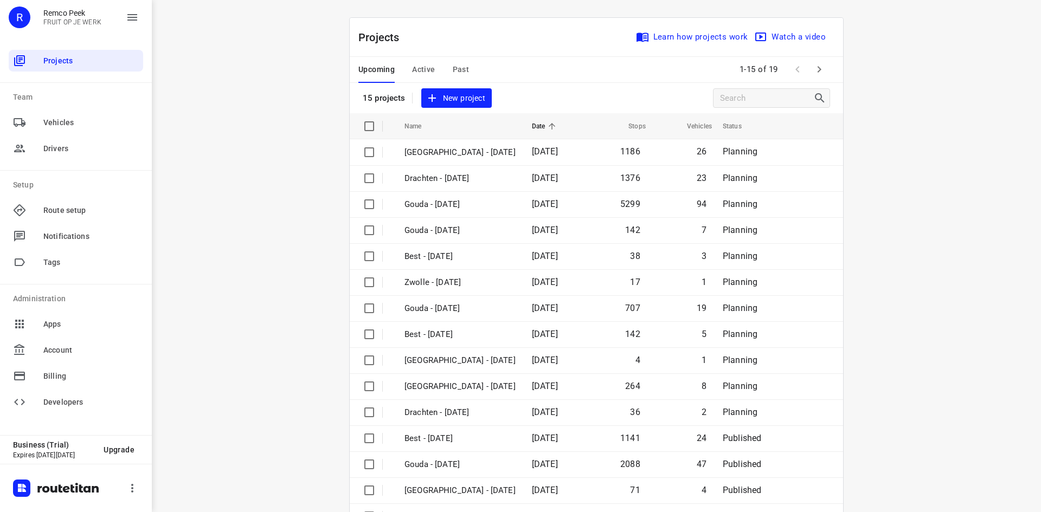
click at [461, 70] on span "Past" at bounding box center [461, 70] width 17 height 14
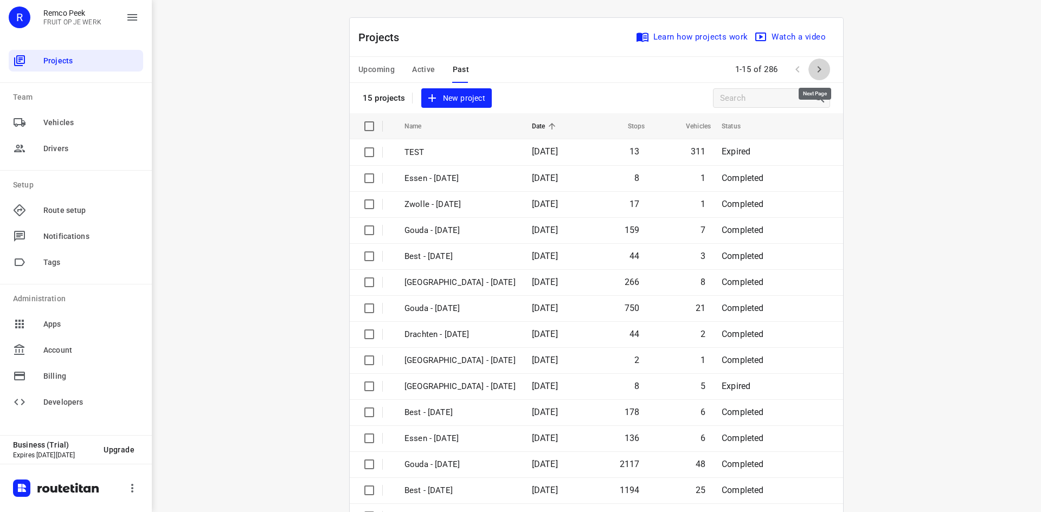
click at [824, 68] on button "button" at bounding box center [819, 70] width 22 height 22
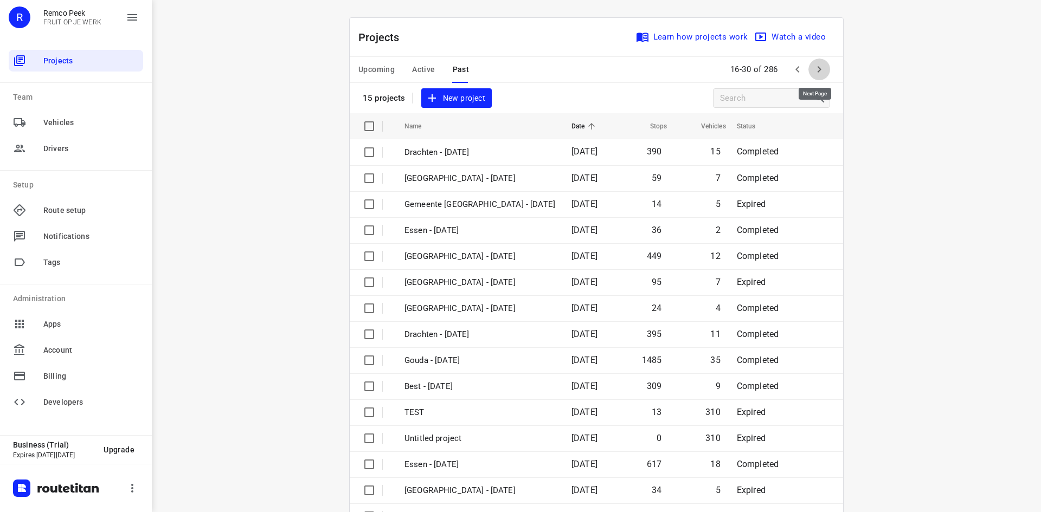
click at [823, 68] on button "button" at bounding box center [819, 70] width 22 height 22
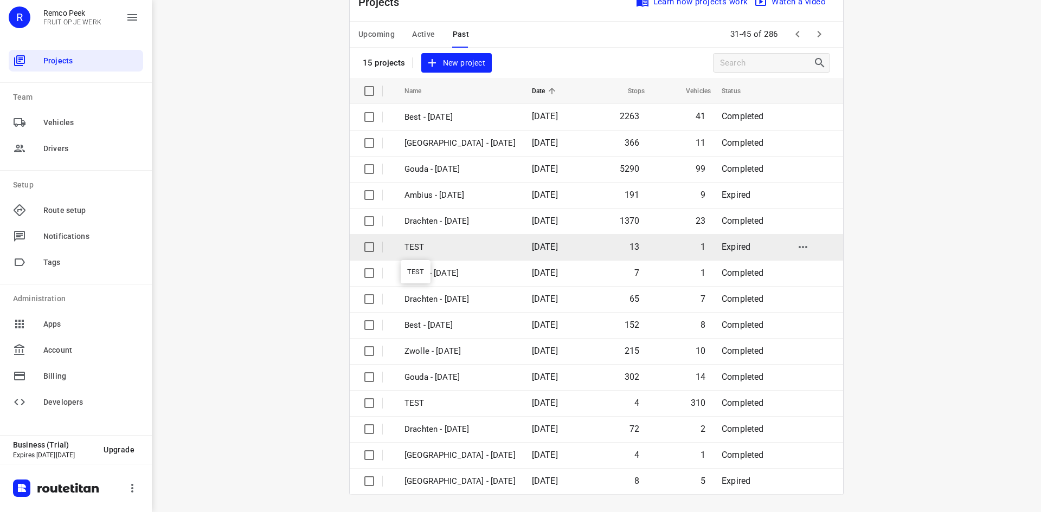
scroll to position [36, 0]
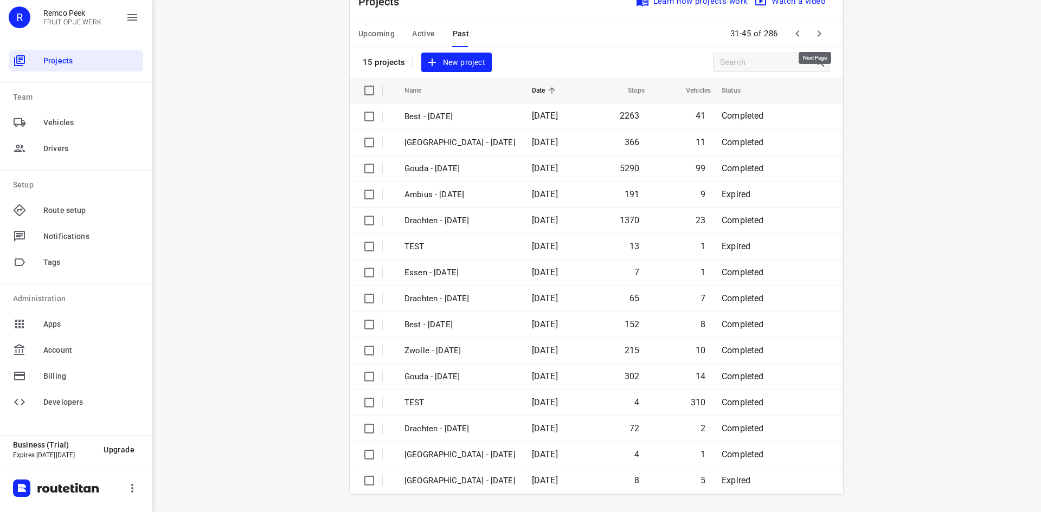
click at [822, 31] on button "button" at bounding box center [819, 34] width 22 height 22
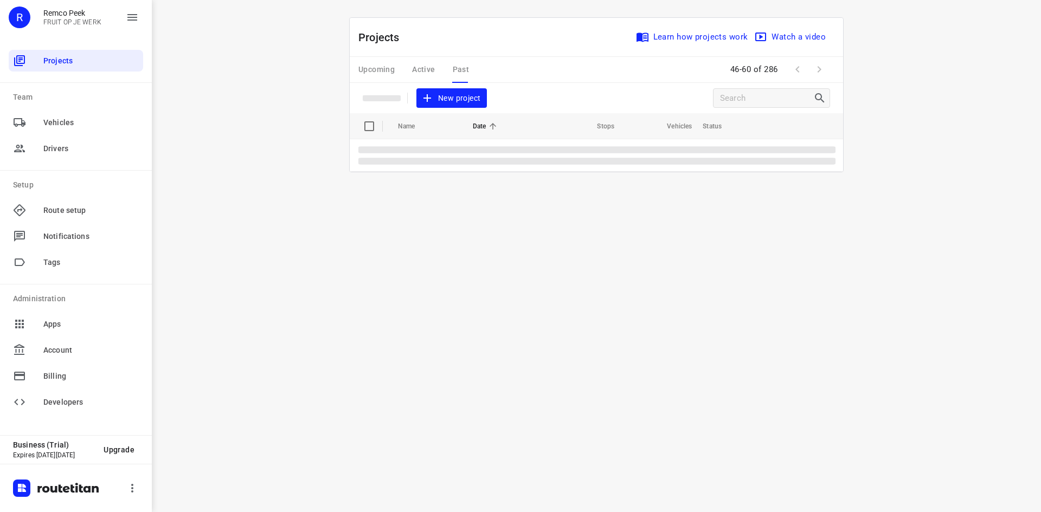
scroll to position [0, 0]
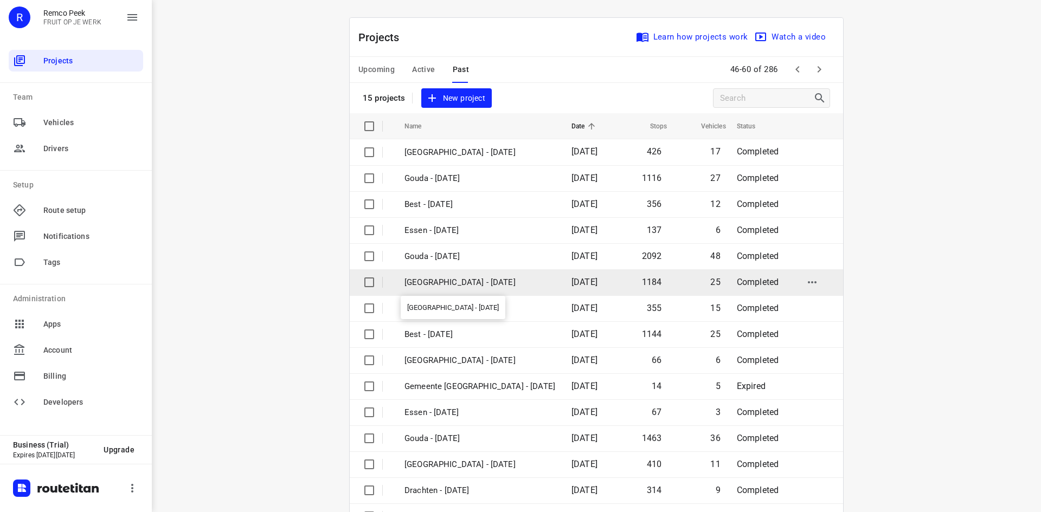
click at [431, 286] on p "[GEOGRAPHIC_DATA] - [DATE]" at bounding box center [479, 282] width 151 height 12
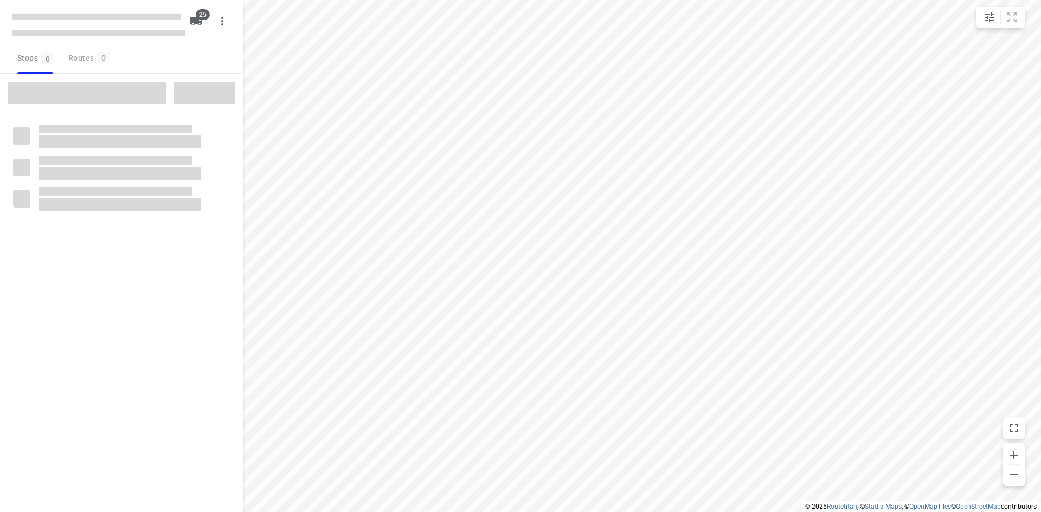
checkbox input "true"
